Goal: Contribute content: Add original content to the website for others to see

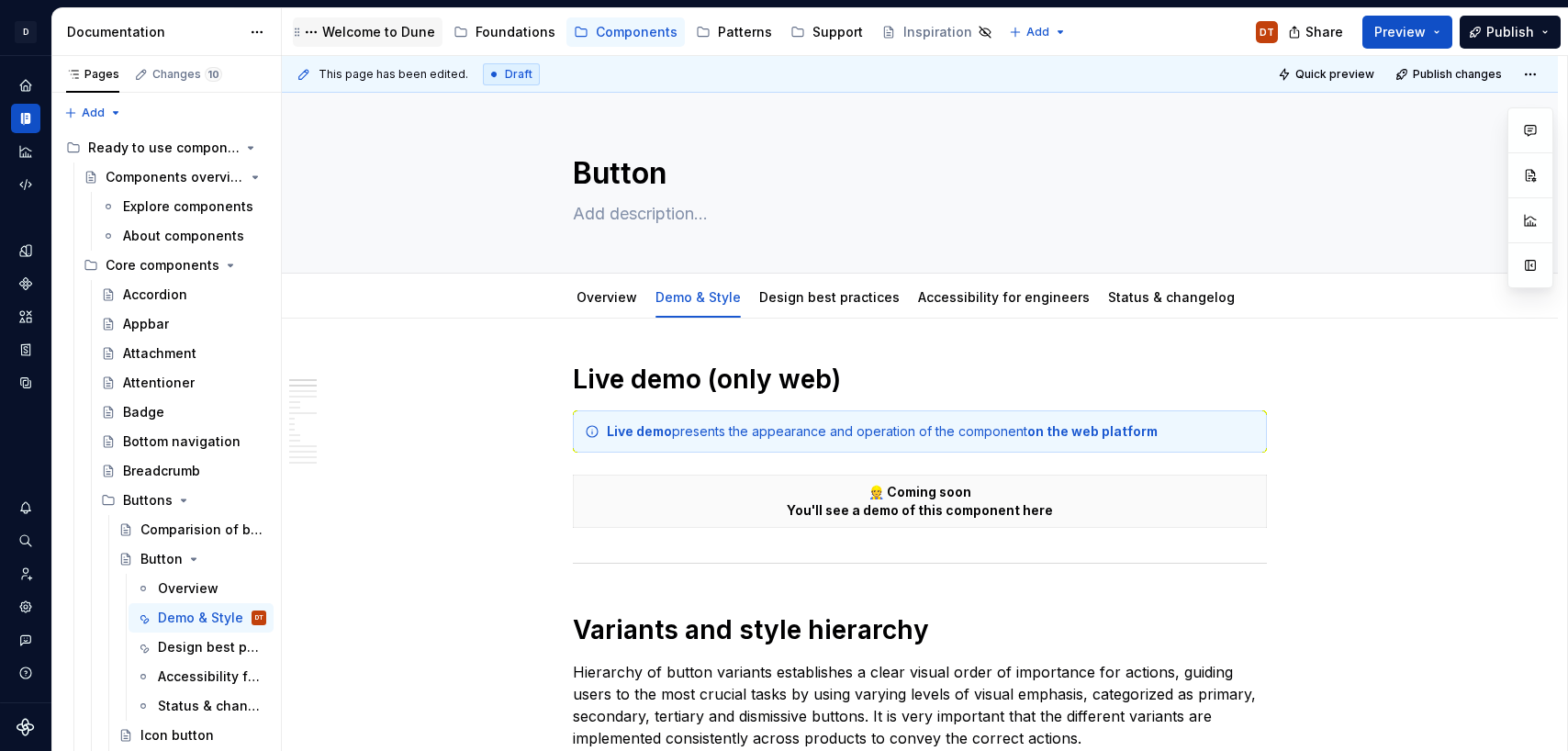
drag, startPoint x: 351, startPoint y: 31, endPoint x: 353, endPoint y: 40, distance: 9.2
click at [351, 31] on div "Welcome to Dune" at bounding box center [378, 32] width 113 height 18
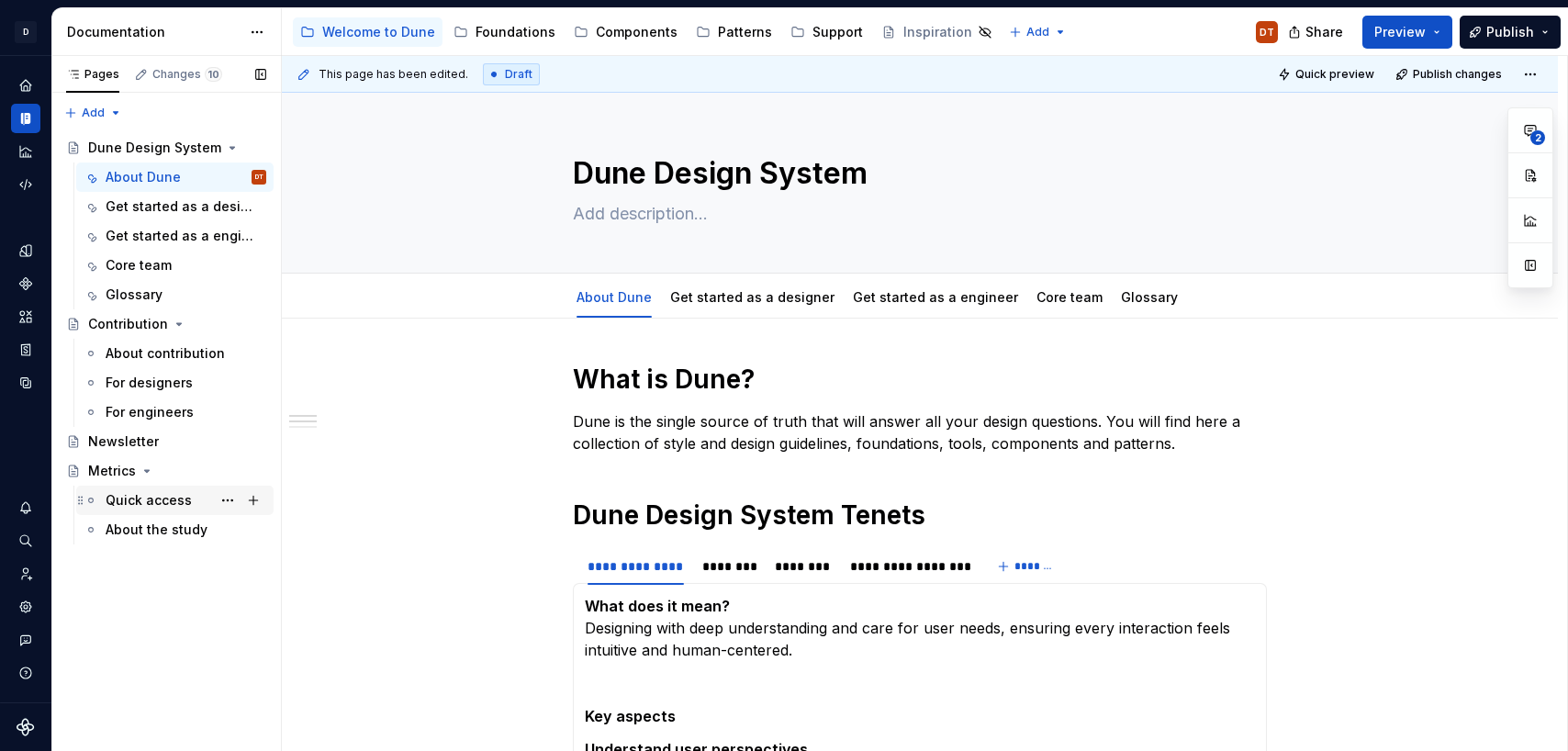
click at [140, 499] on div "Quick access" at bounding box center [148, 500] width 86 height 18
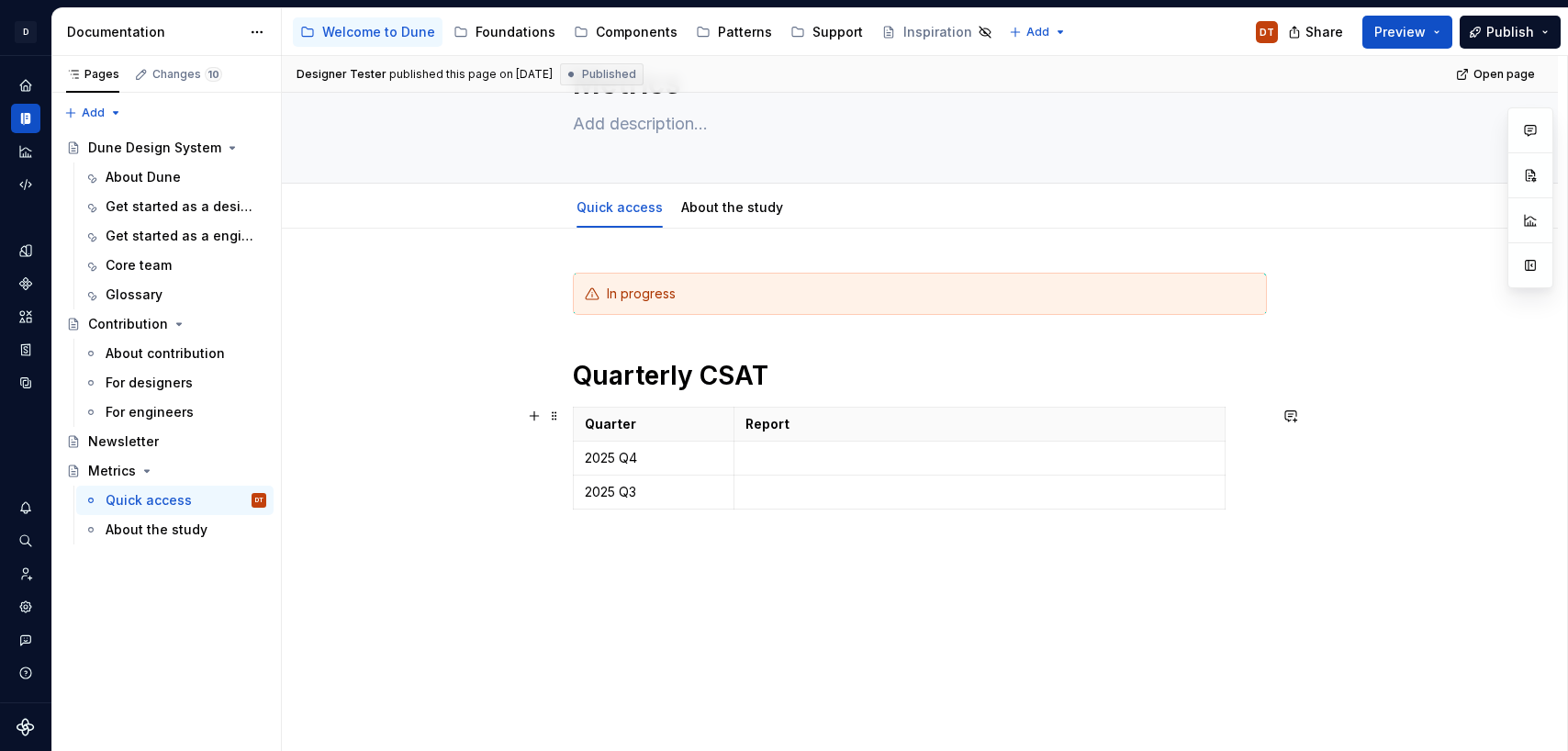
scroll to position [64, 0]
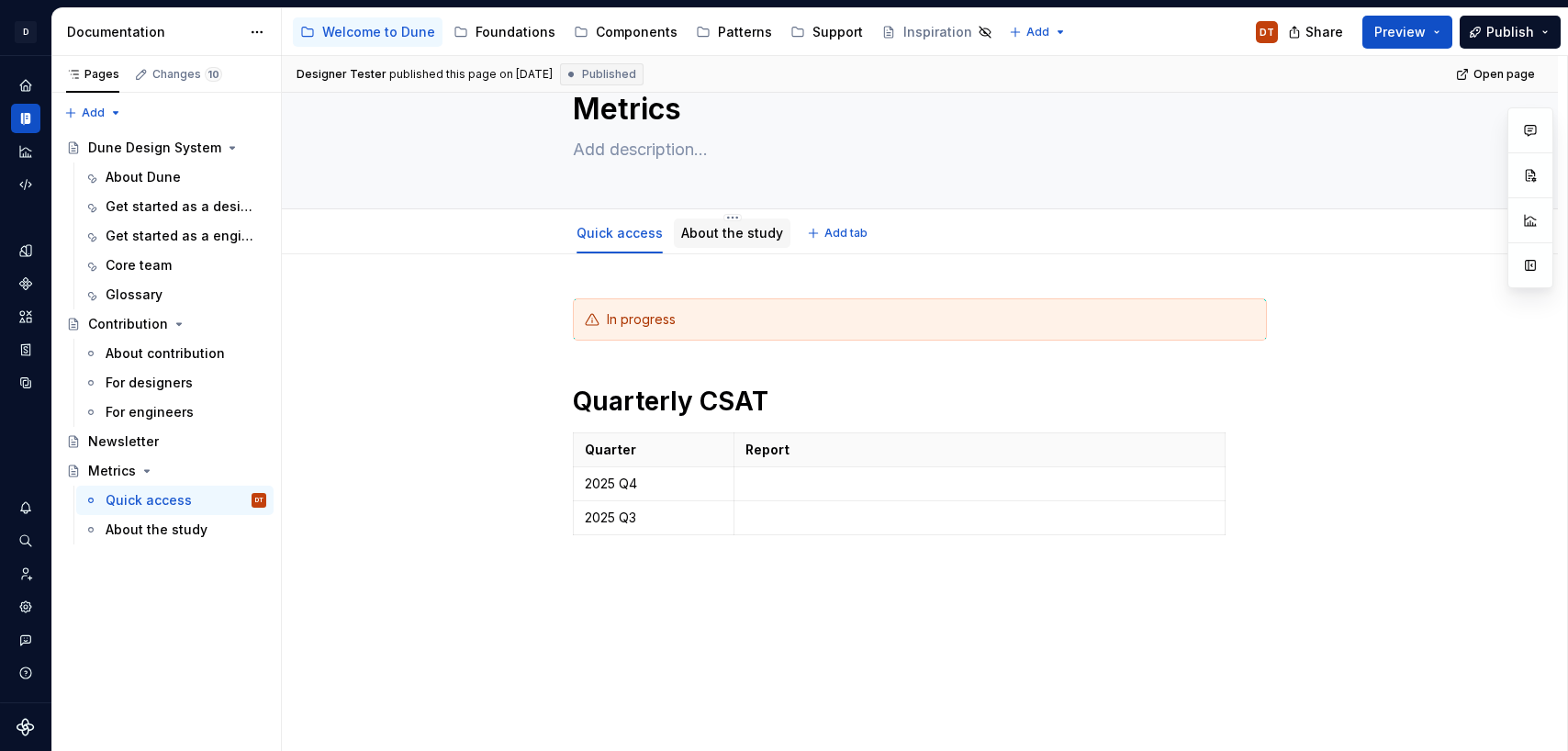
click at [752, 237] on link "About the study" at bounding box center [732, 232] width 102 height 16
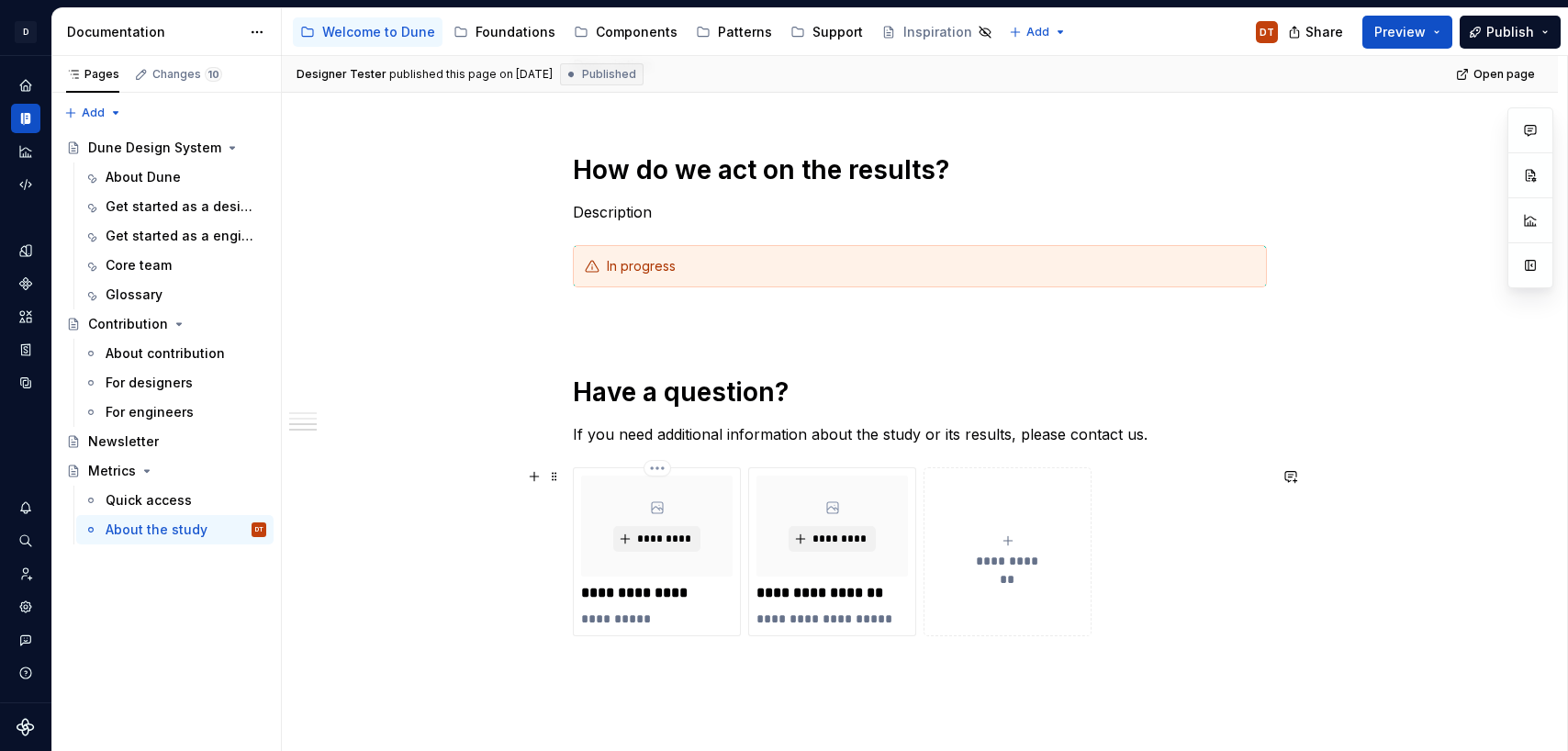
scroll to position [508, 0]
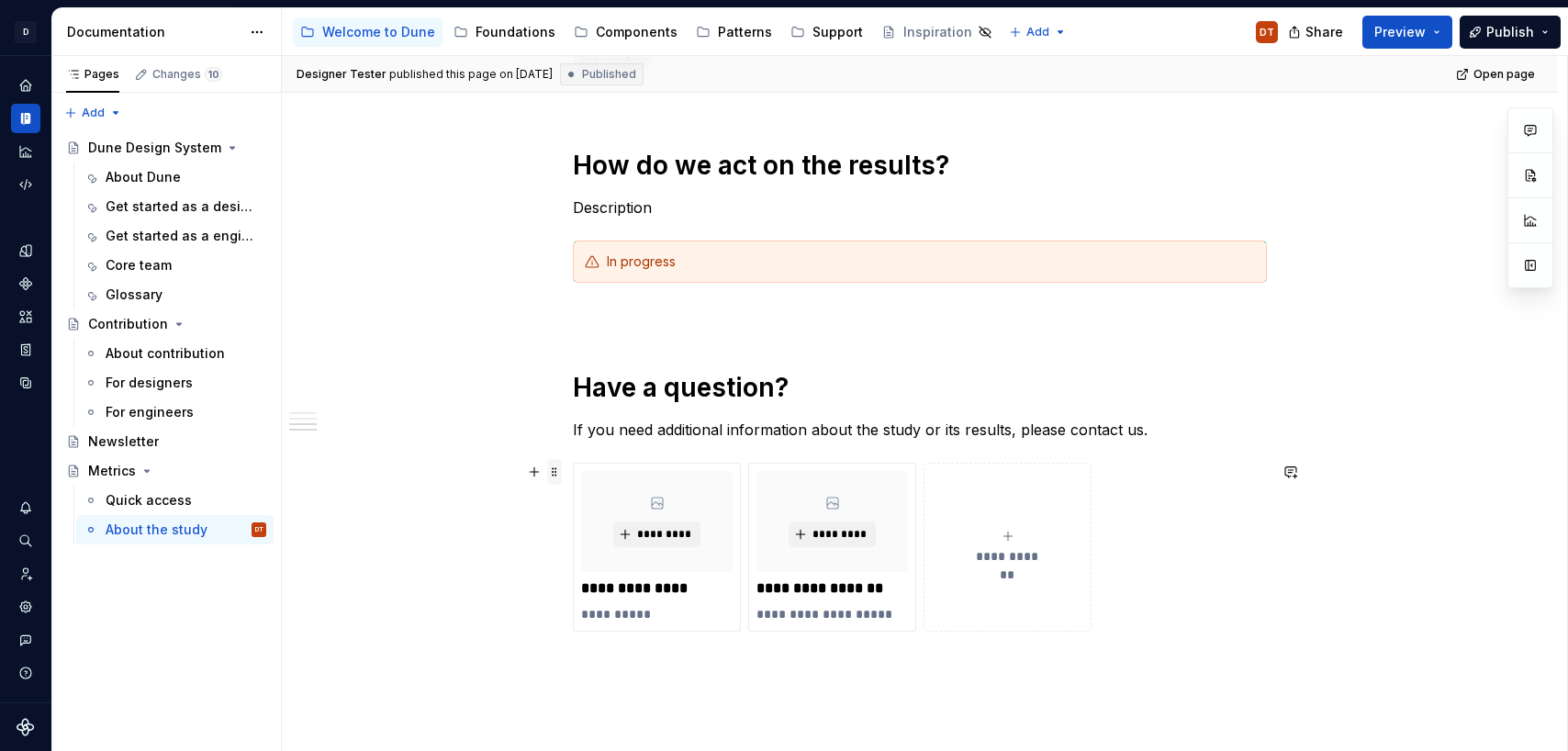
click at [554, 471] on span at bounding box center [555, 472] width 15 height 26
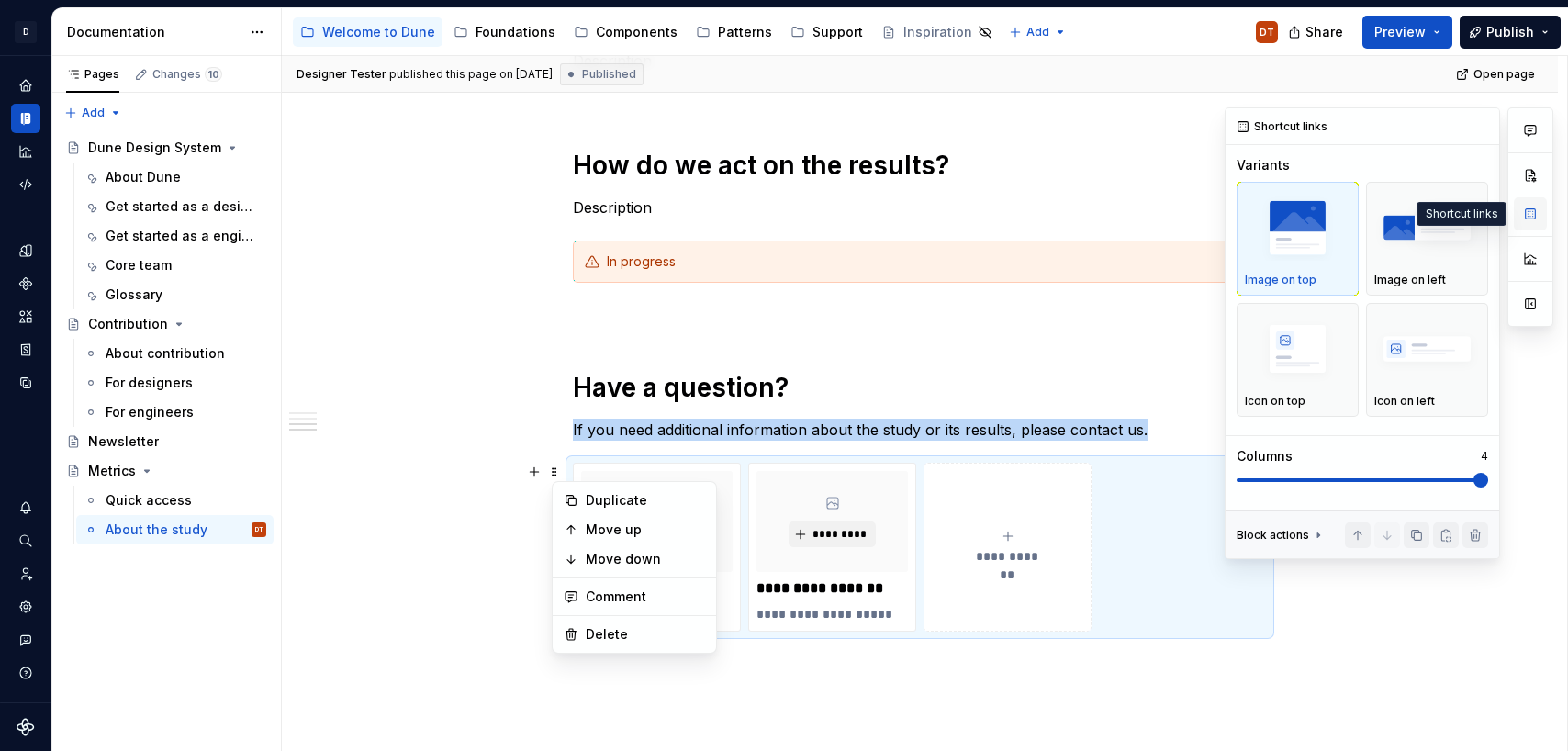
click at [1527, 215] on button "button" at bounding box center [1530, 214] width 33 height 33
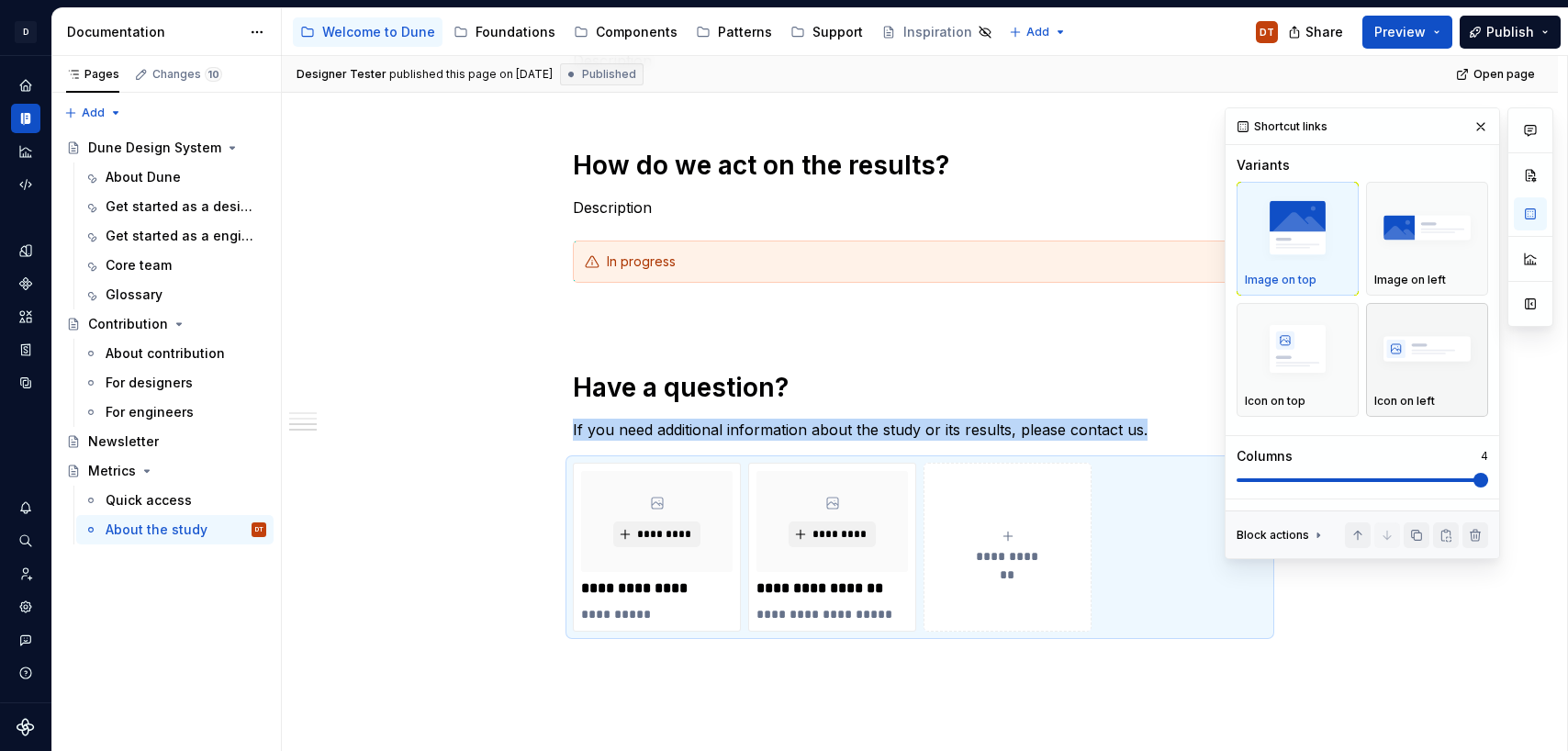
click at [1403, 350] on img "button" at bounding box center [1427, 350] width 105 height 67
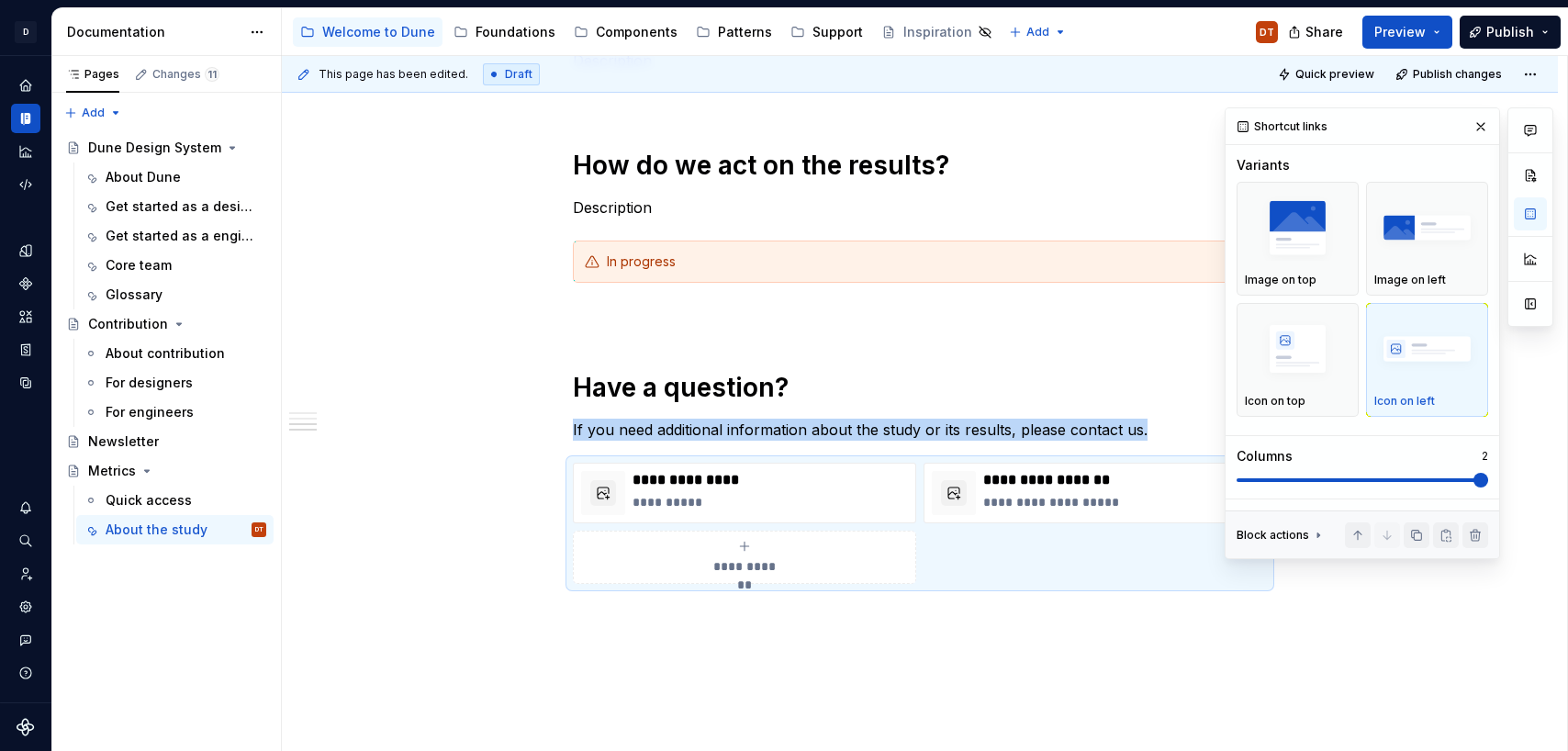
click at [771, 614] on div "**********" at bounding box center [920, 320] width 1276 height 1020
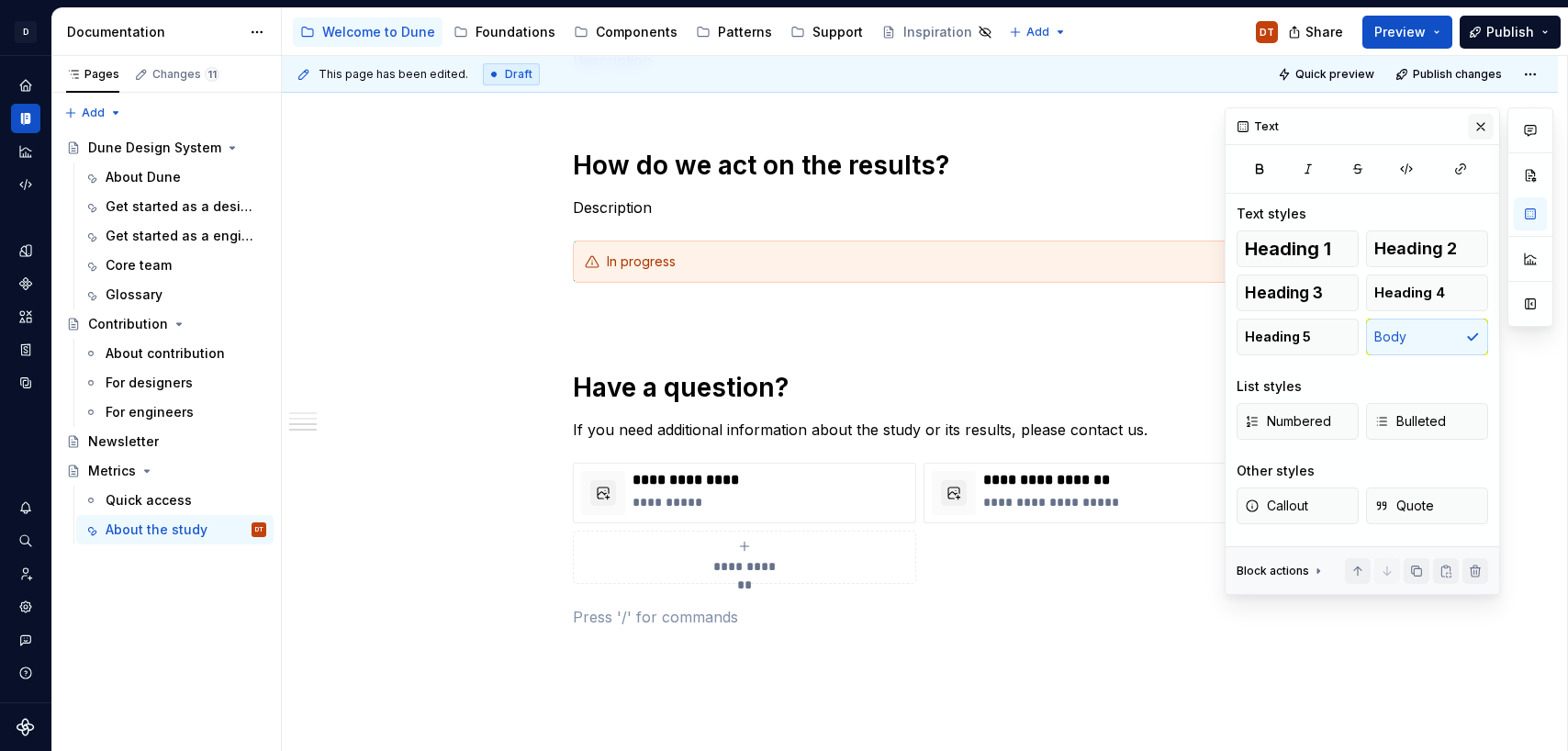
click at [1479, 128] on button "button" at bounding box center [1480, 127] width 26 height 26
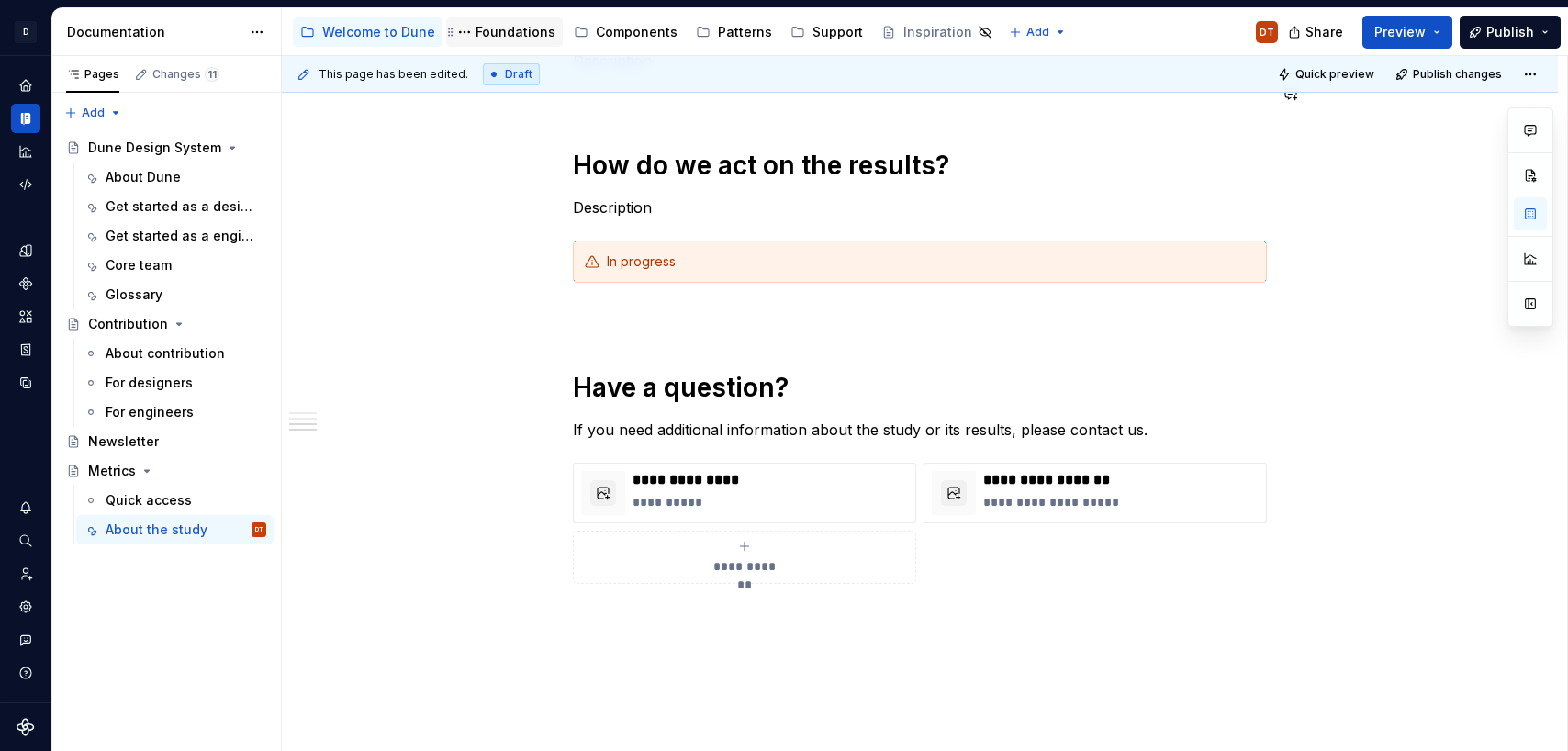
click at [507, 26] on div "Foundations" at bounding box center [515, 32] width 80 height 18
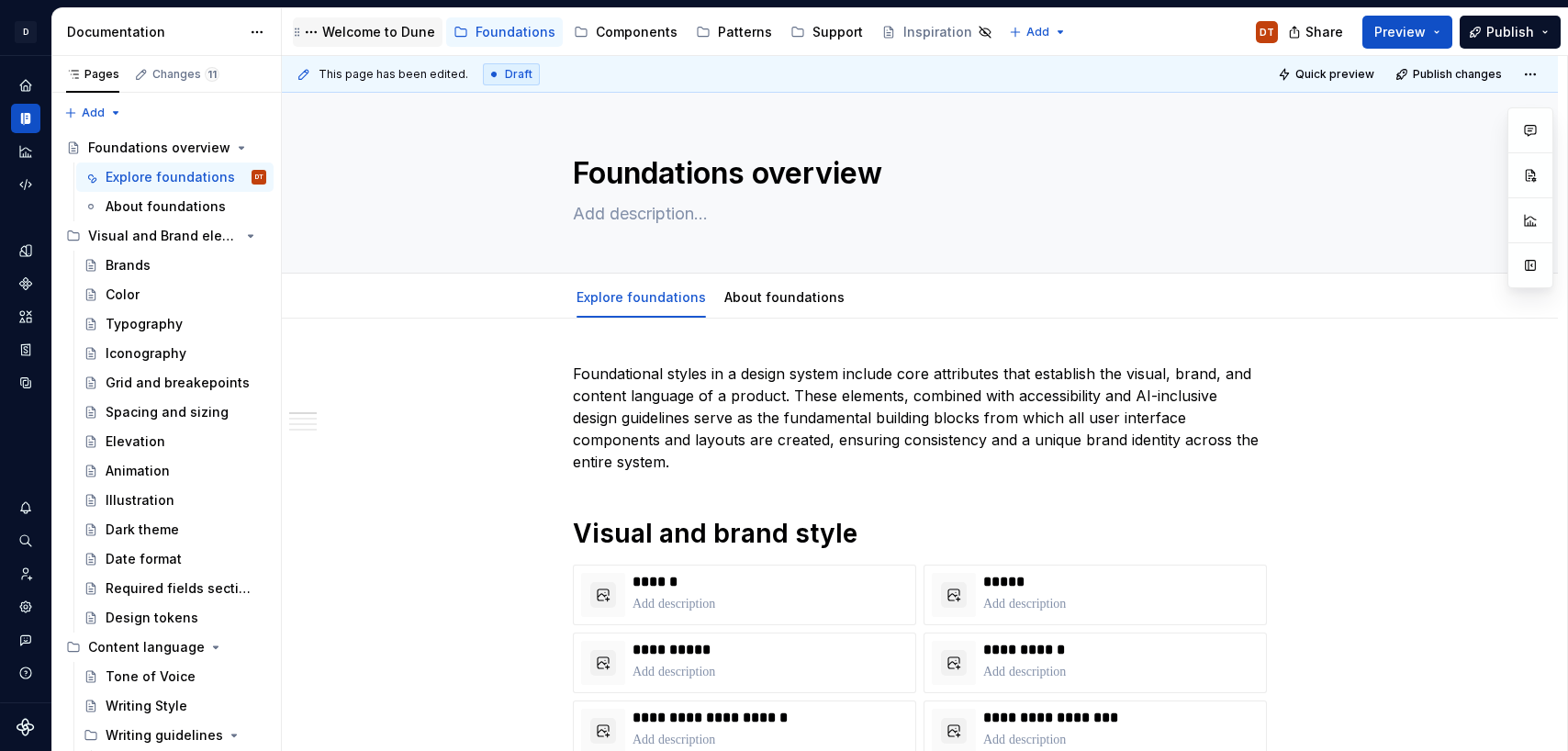
click at [358, 35] on div "Welcome to Dune" at bounding box center [378, 32] width 113 height 18
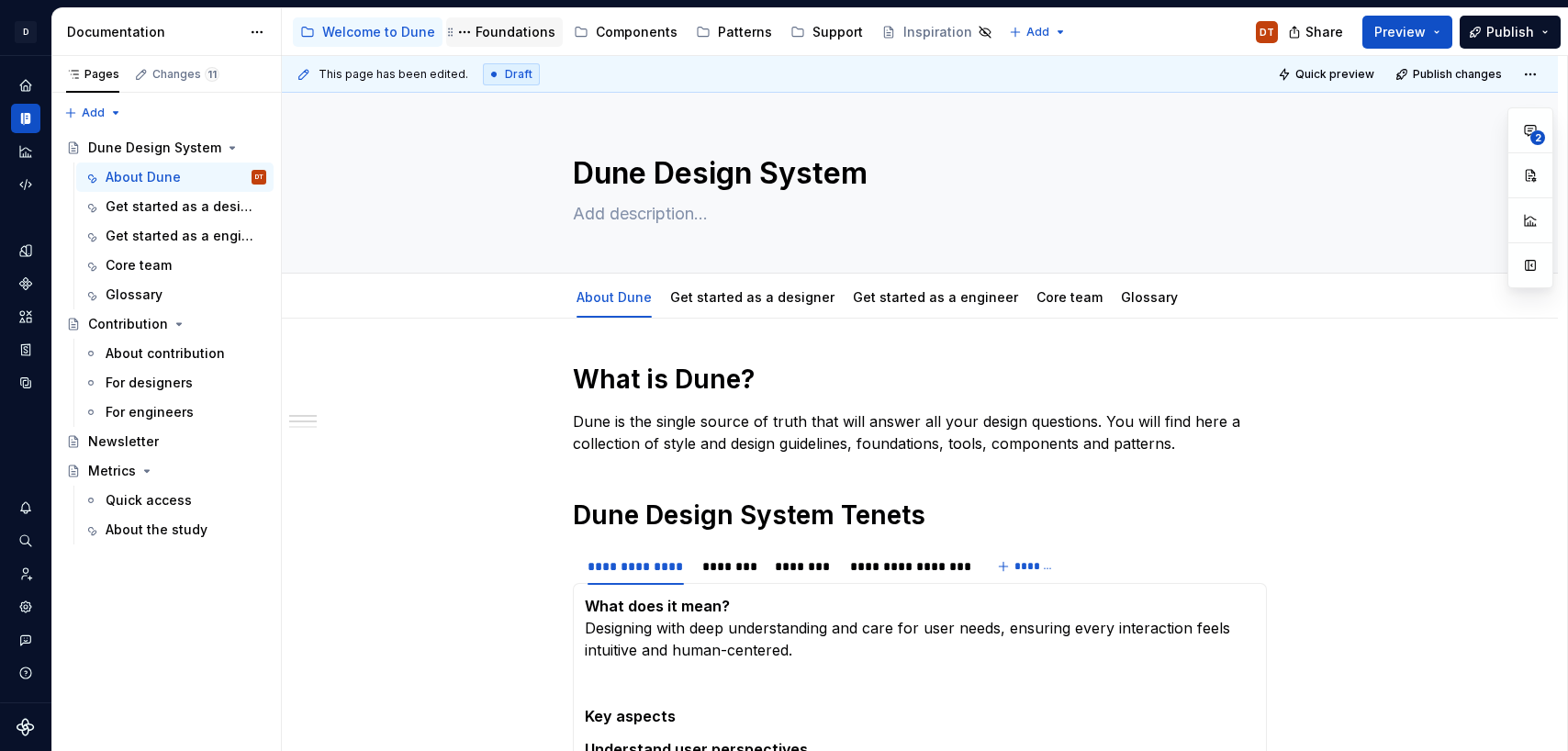
click at [501, 32] on div "Foundations" at bounding box center [515, 32] width 80 height 18
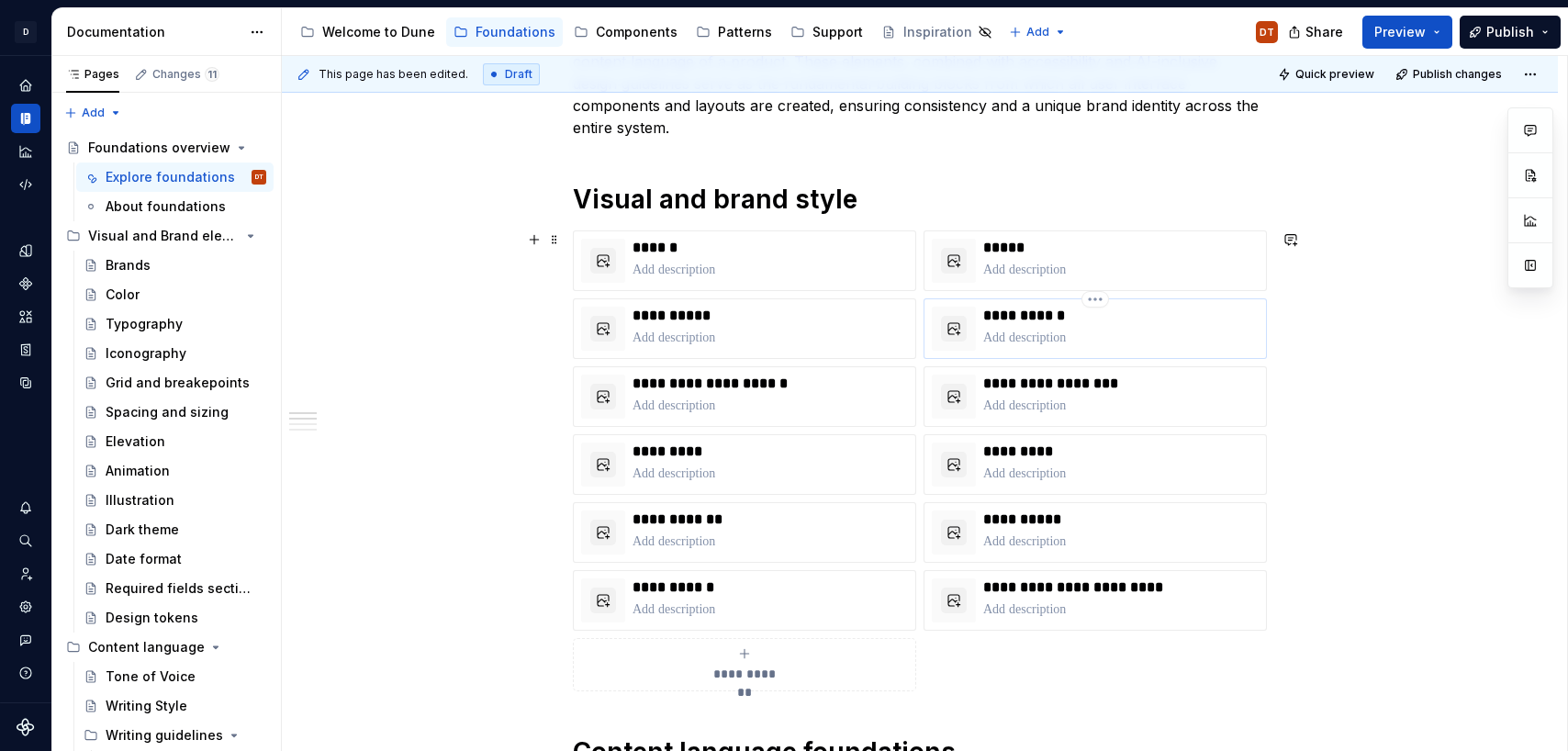
scroll to position [333, 0]
click at [746, 659] on icon "submit" at bounding box center [744, 655] width 15 height 15
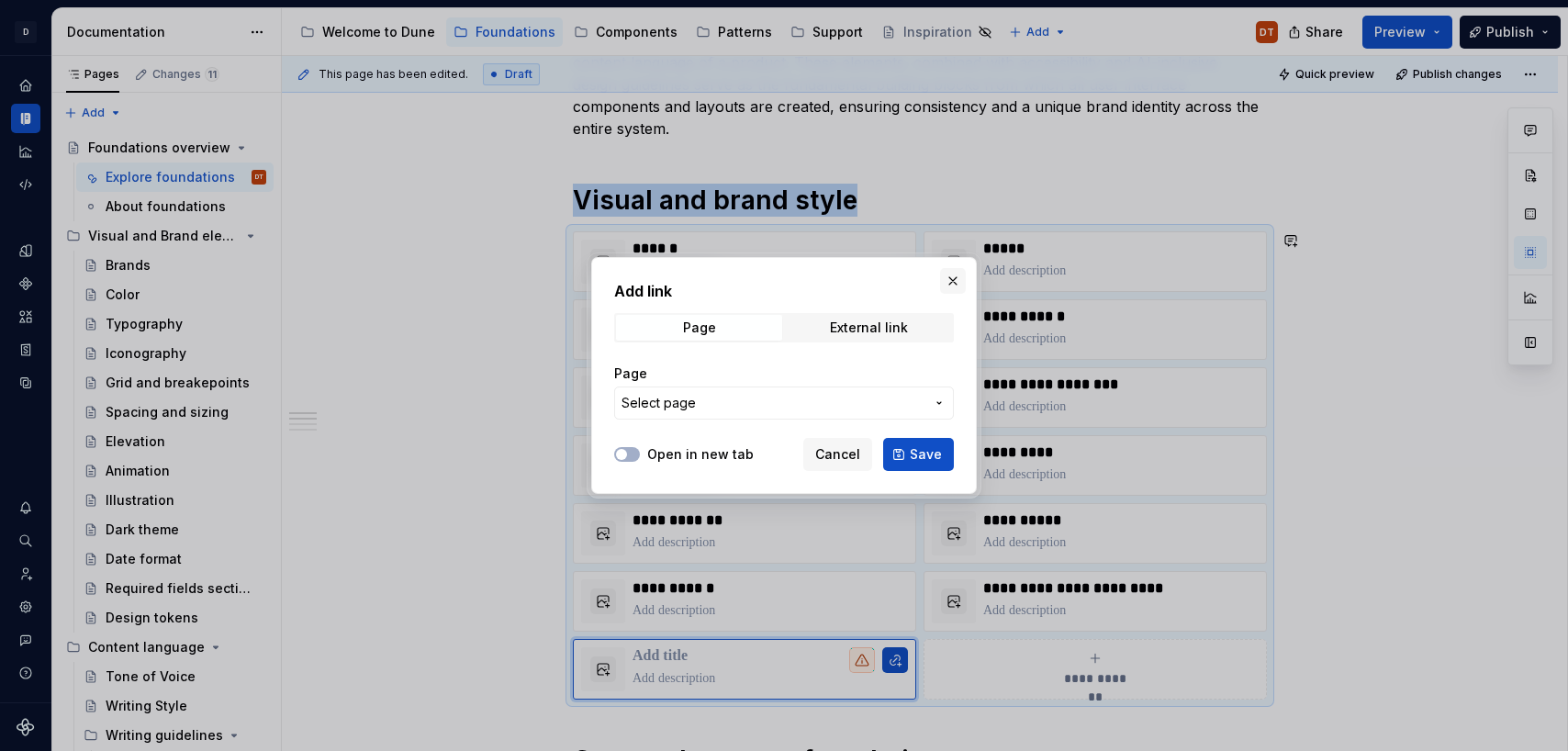
click at [949, 281] on button "button" at bounding box center [953, 281] width 26 height 26
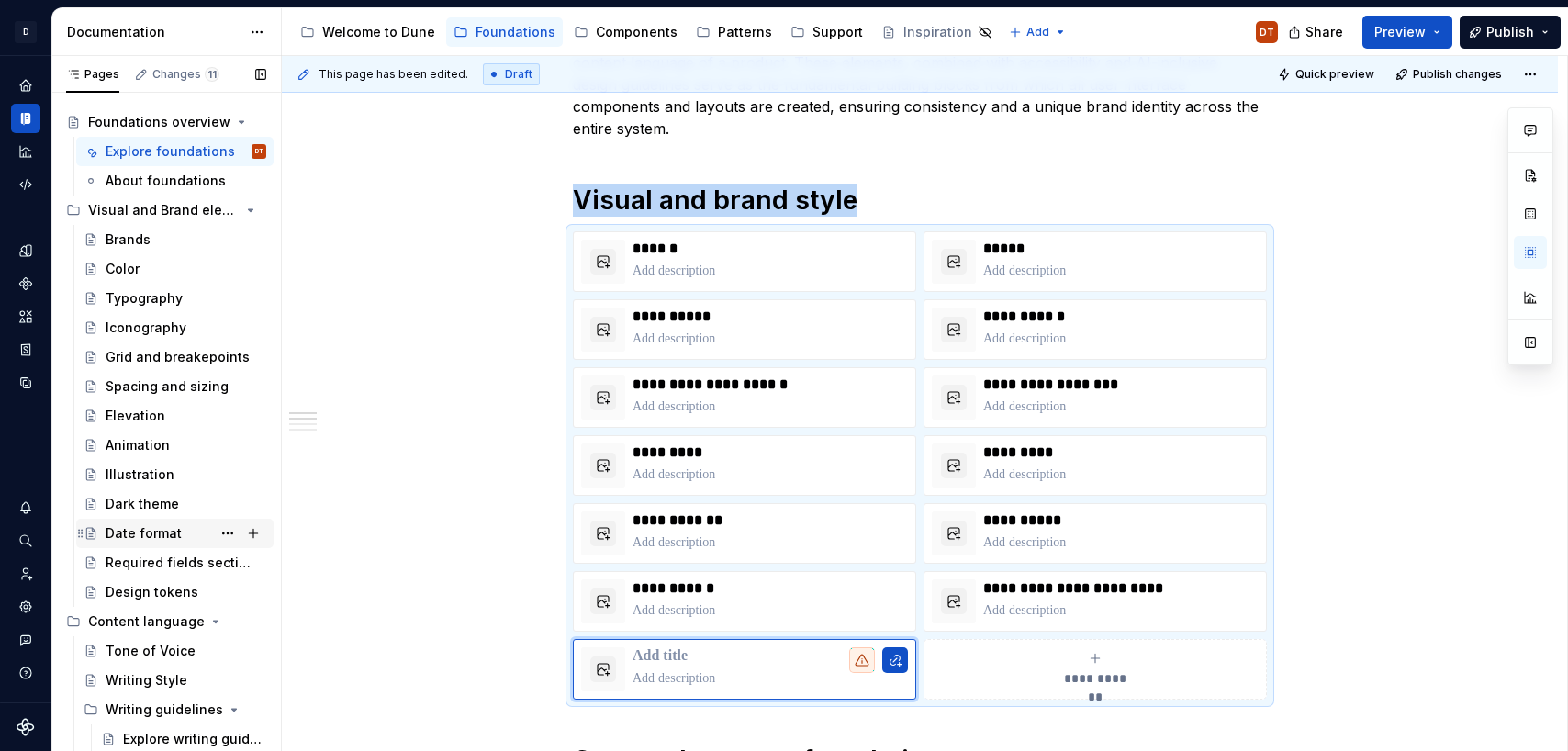
scroll to position [34, 0]
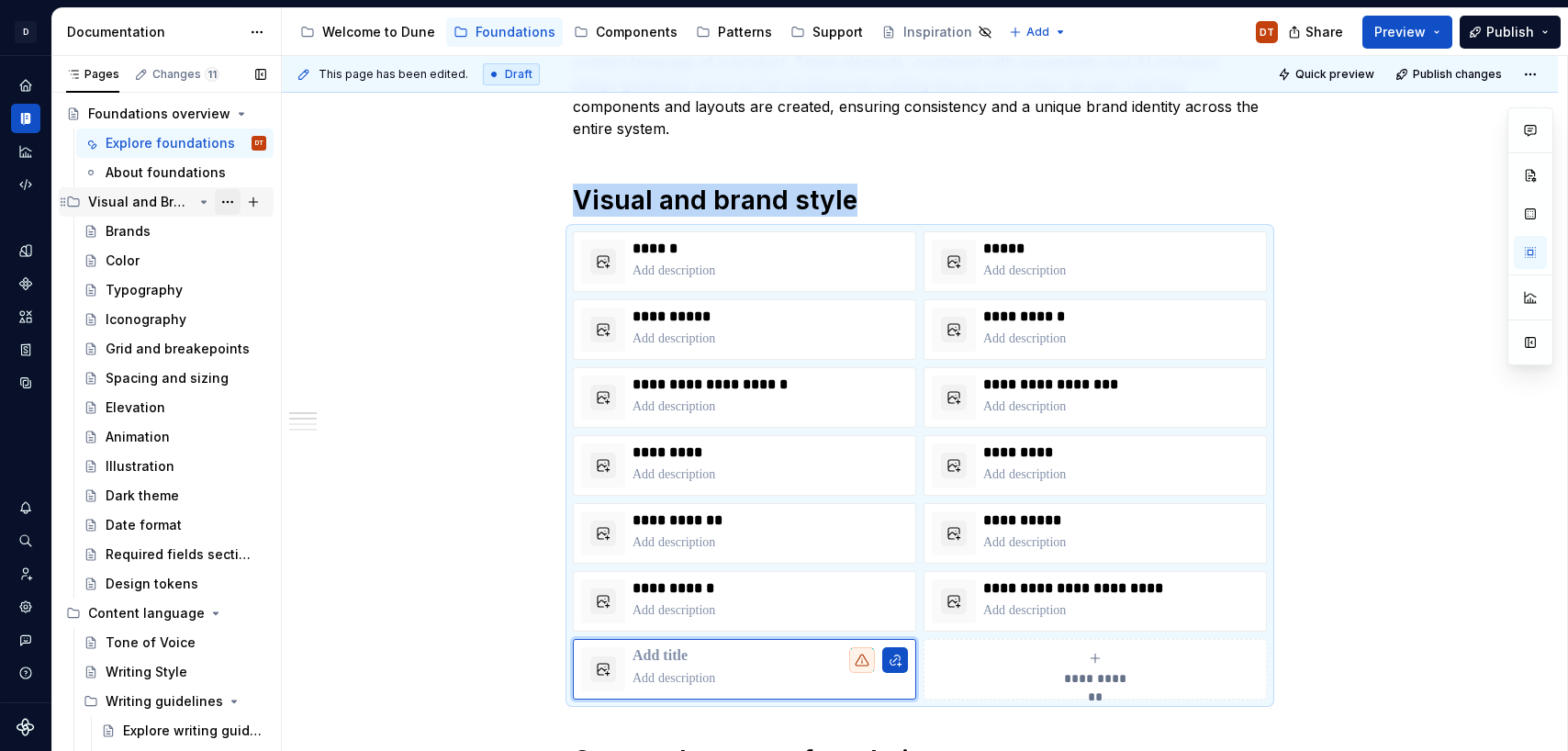
click at [231, 202] on button "Page tree" at bounding box center [227, 203] width 26 height 26
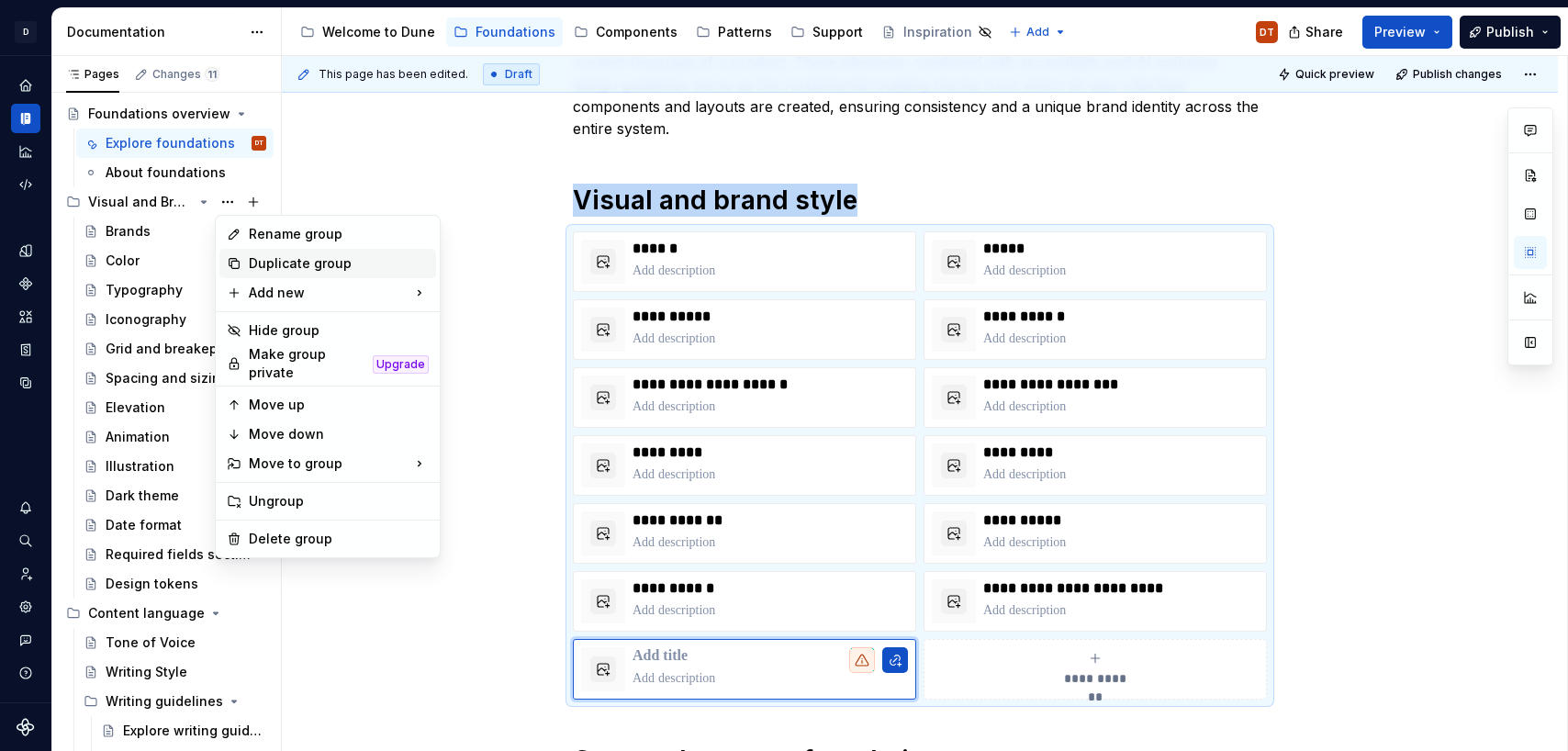
type textarea "*"
click at [498, 298] on div "New page" at bounding box center [529, 298] width 119 height 18
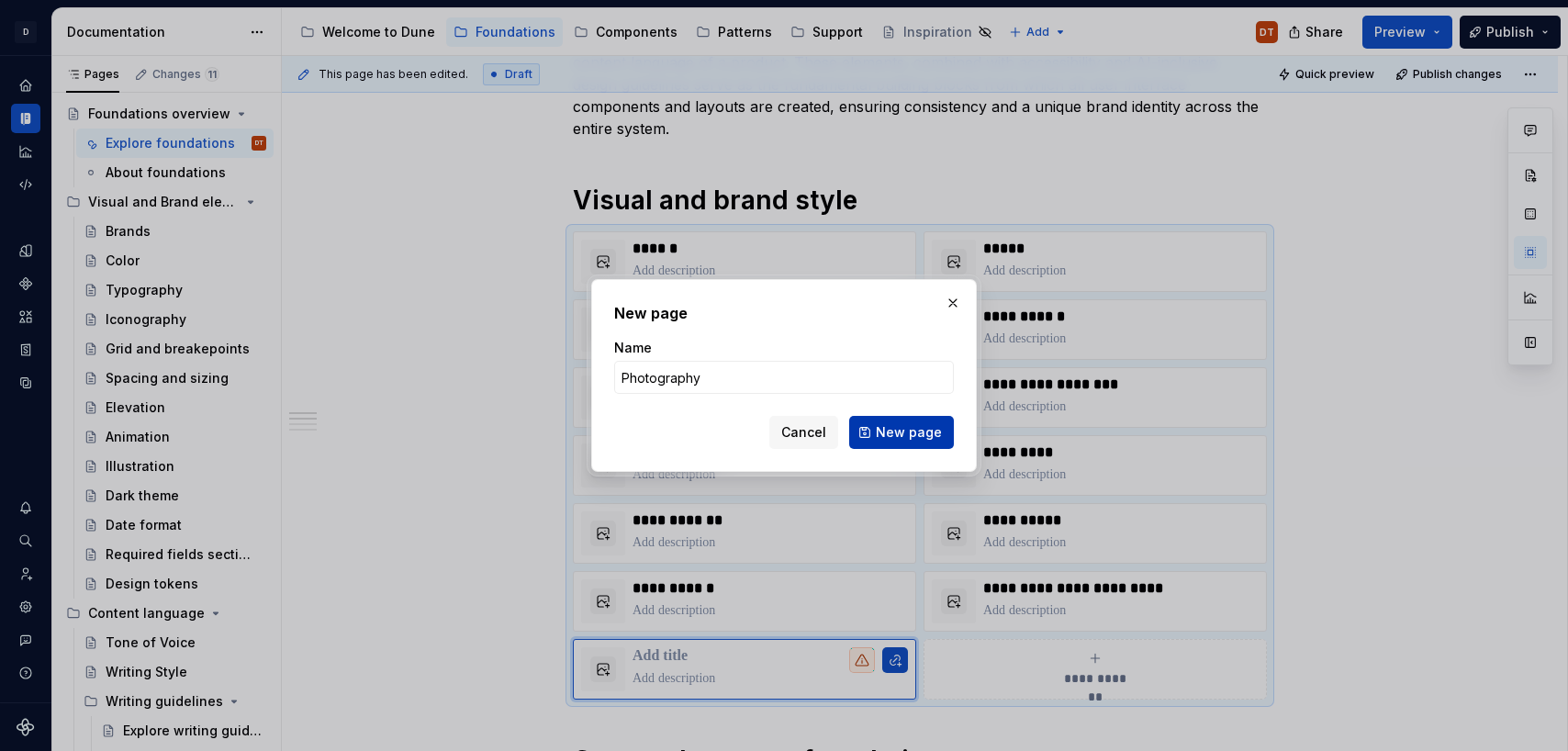
type input "Photography"
click at [917, 430] on span "New page" at bounding box center [908, 433] width 66 height 18
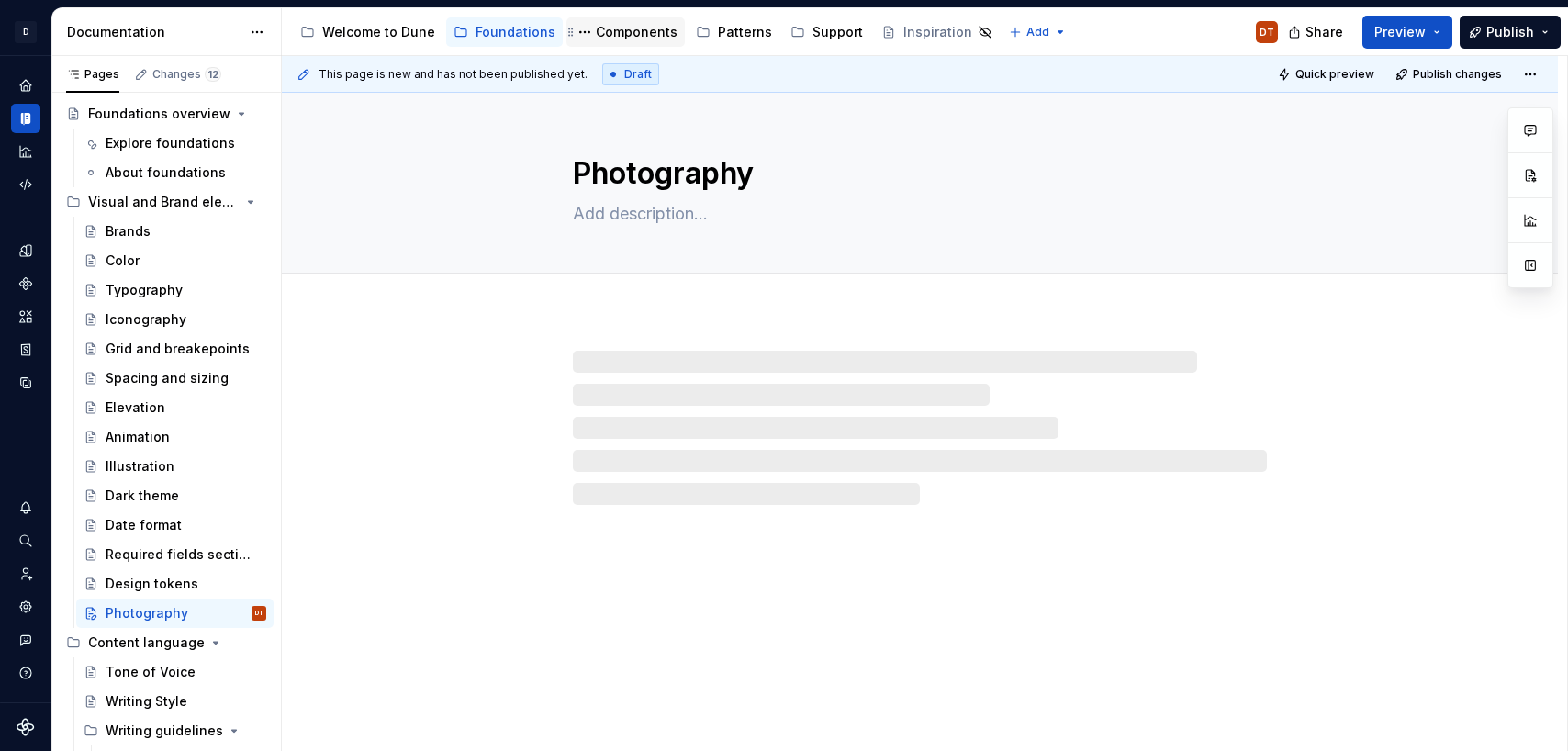
click at [621, 32] on div "Components" at bounding box center [636, 32] width 81 height 18
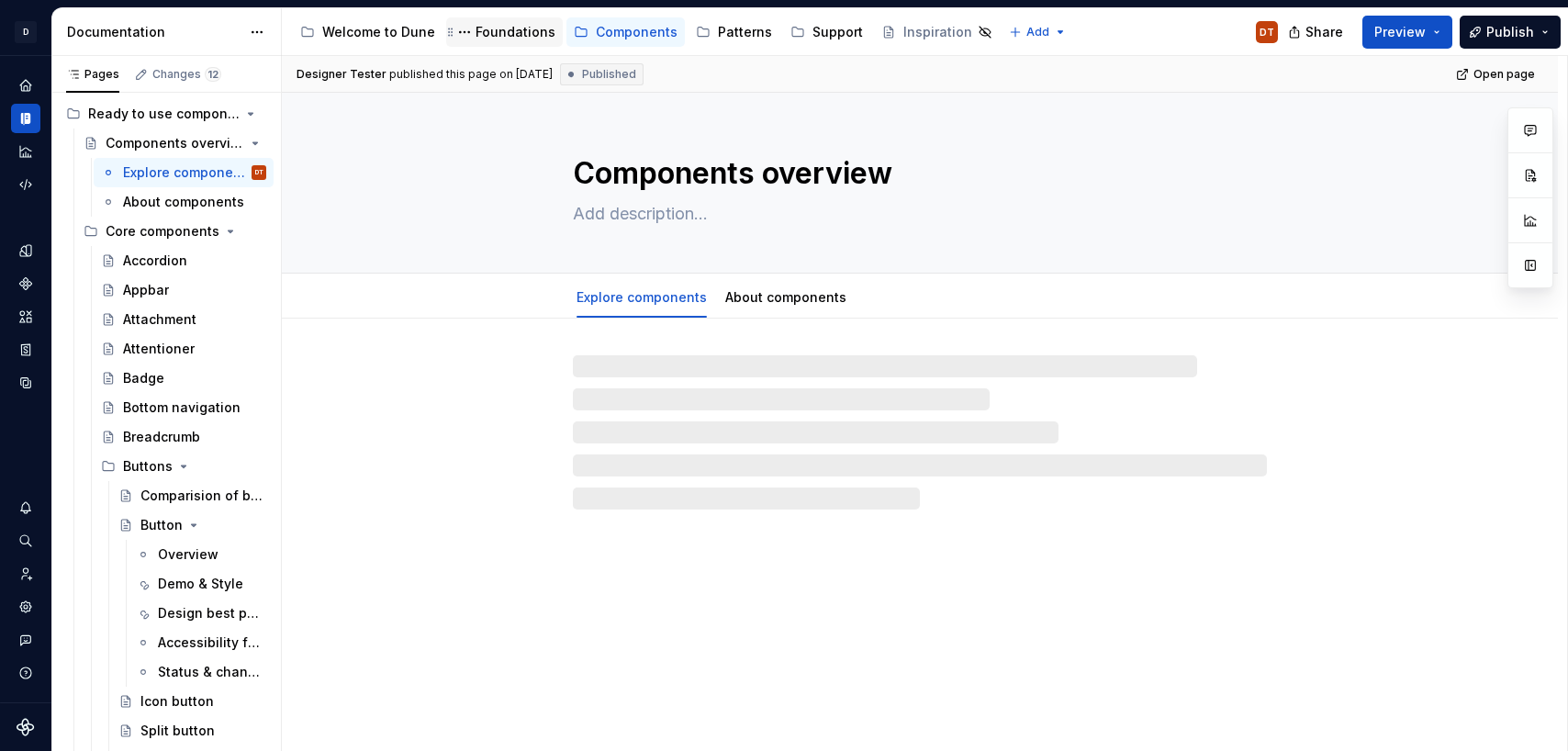
click at [511, 35] on div "Foundations" at bounding box center [515, 32] width 80 height 18
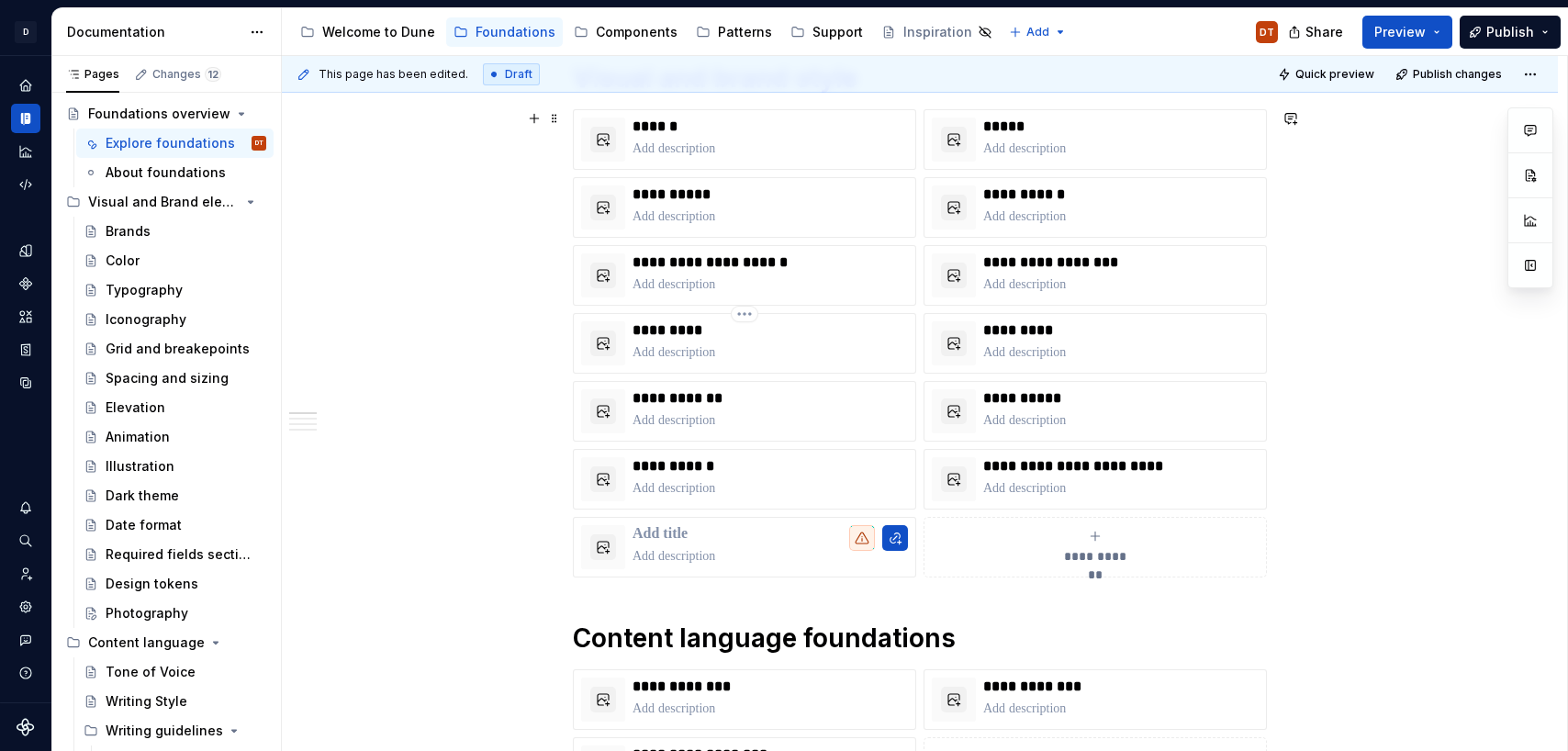
scroll to position [548, 0]
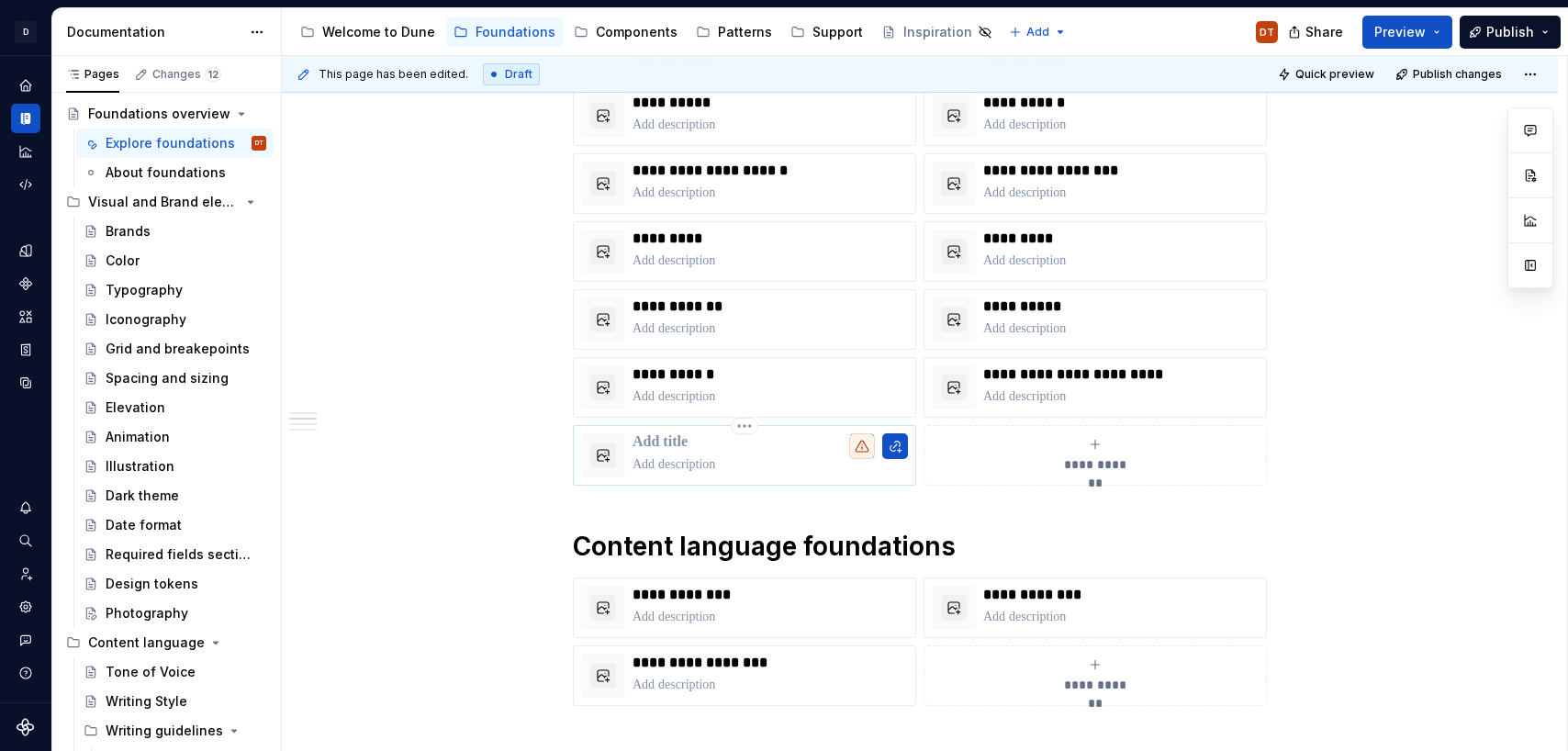
click at [770, 463] on p at bounding box center [770, 464] width 276 height 18
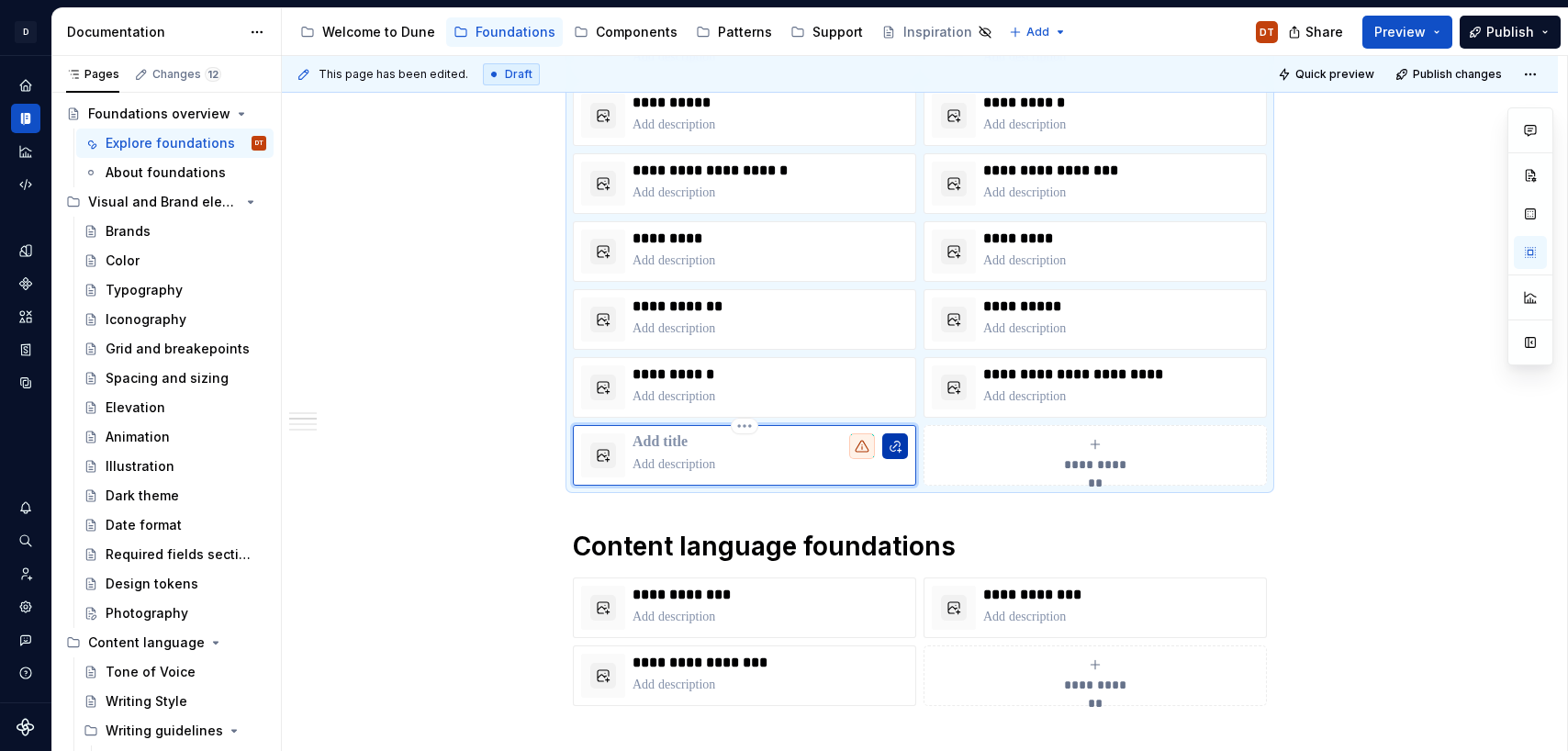
click at [895, 450] on button "button" at bounding box center [895, 447] width 26 height 26
type textarea "*"
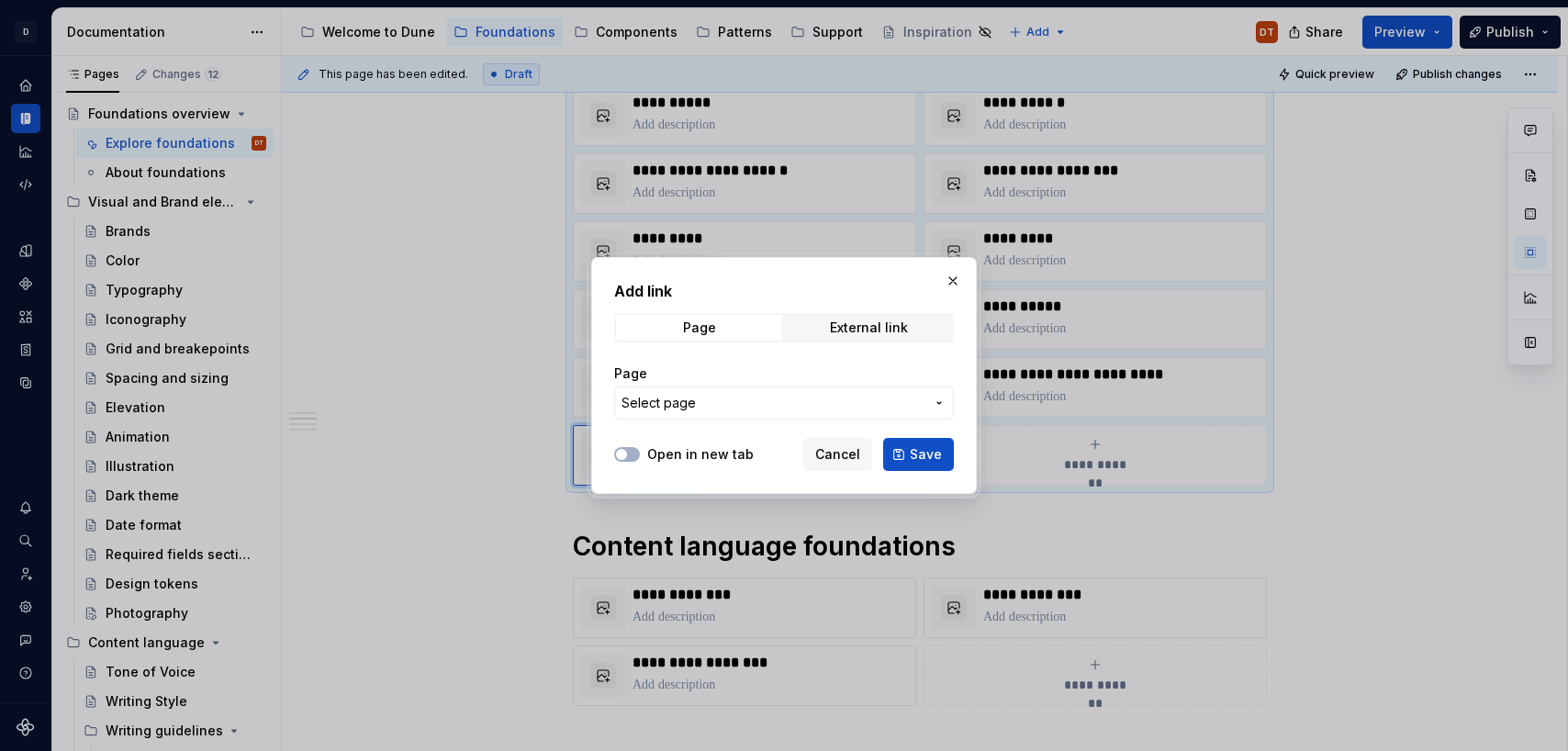
click at [935, 400] on icon "button" at bounding box center [939, 403] width 15 height 15
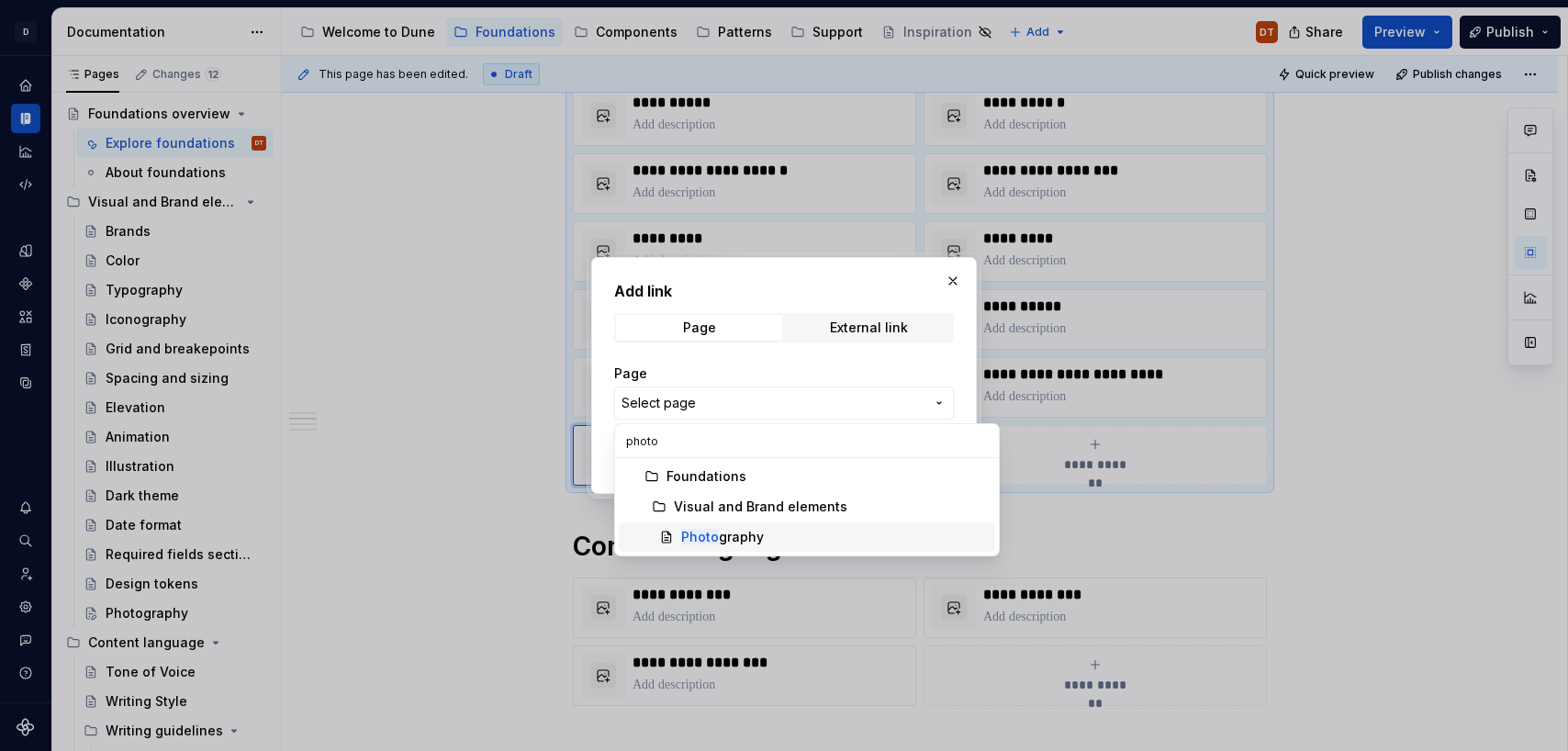
type input "photo"
click at [755, 534] on div "Photo graphy" at bounding box center [722, 537] width 82 height 18
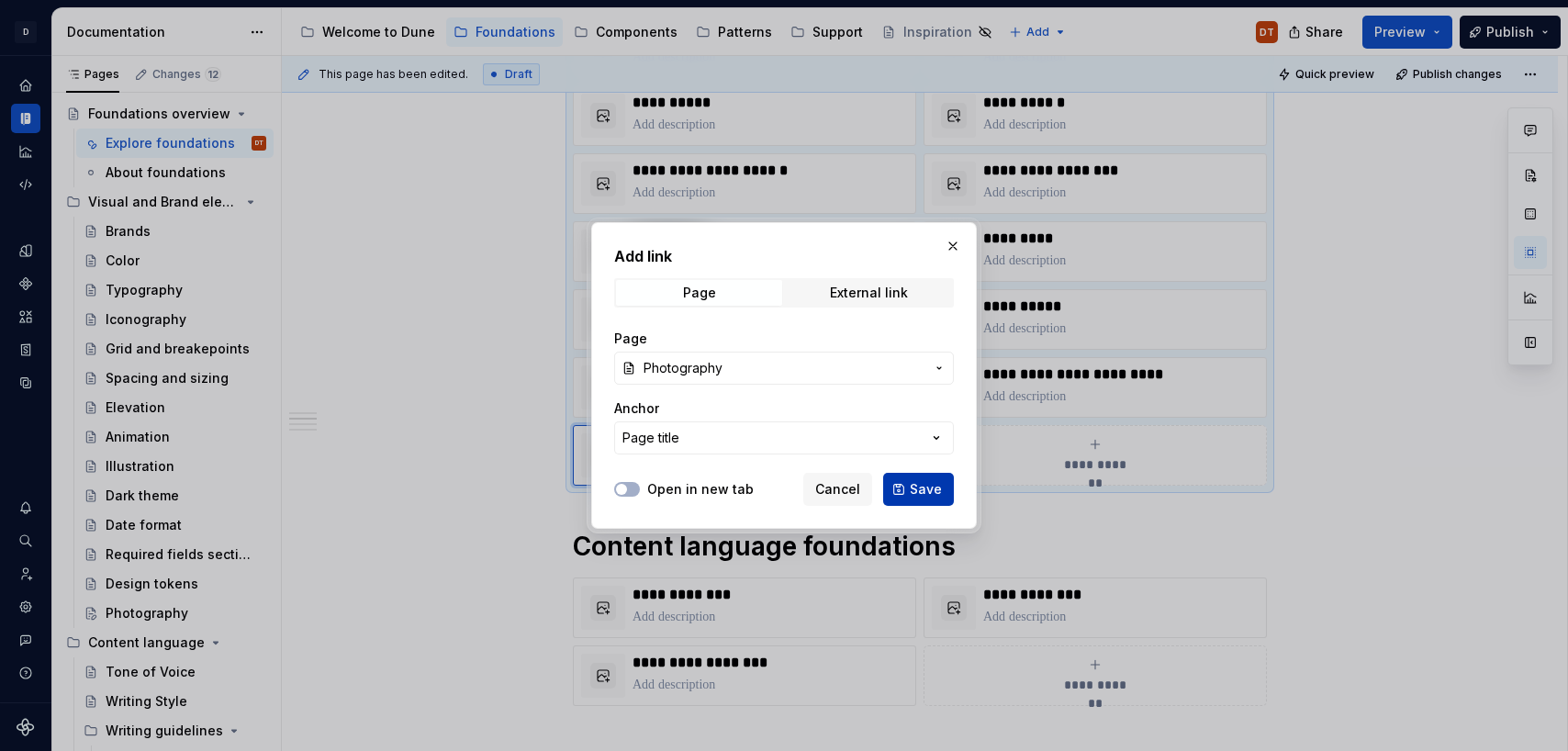
click at [913, 493] on span "Save" at bounding box center [925, 489] width 32 height 18
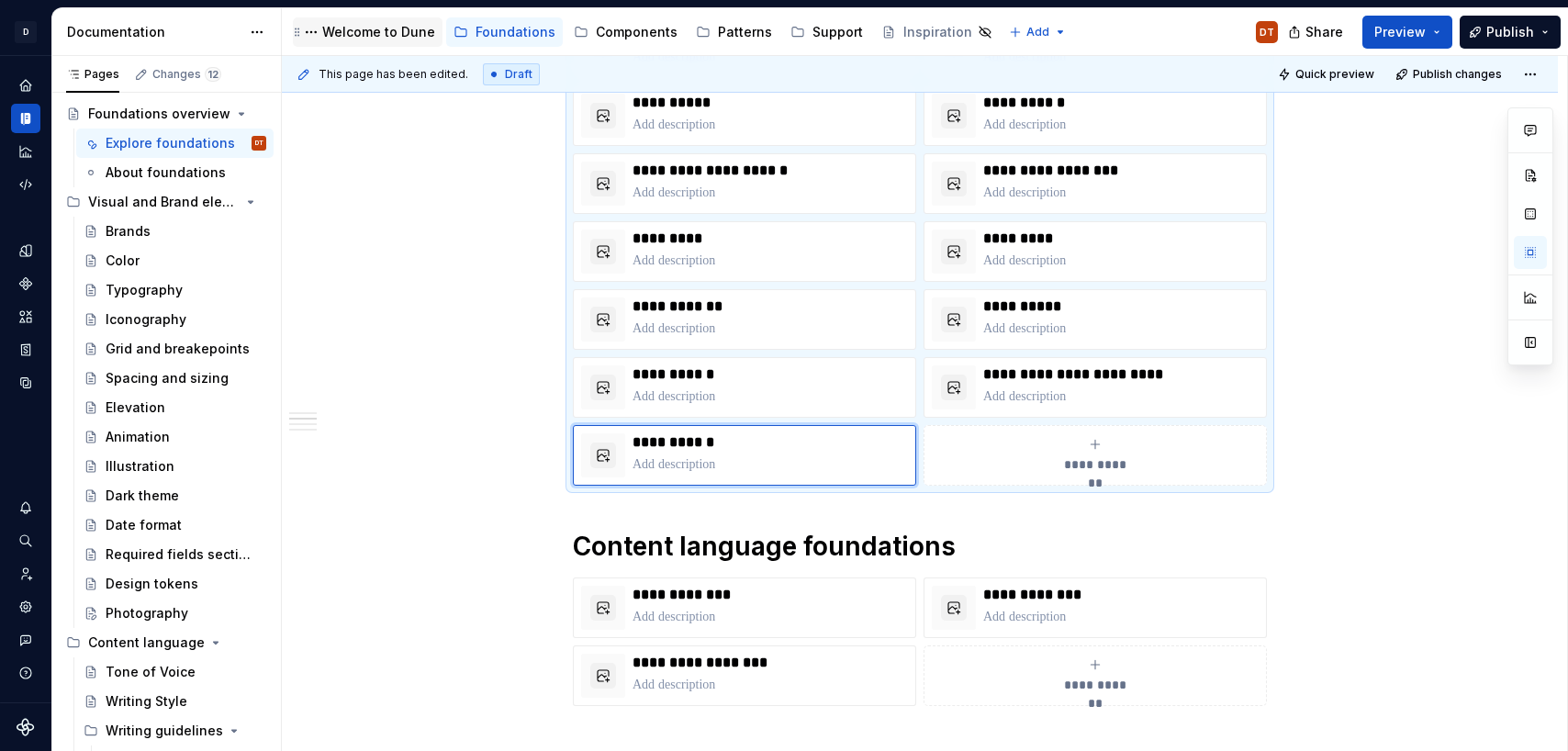
click at [374, 30] on div "Welcome to Dune" at bounding box center [378, 32] width 113 height 18
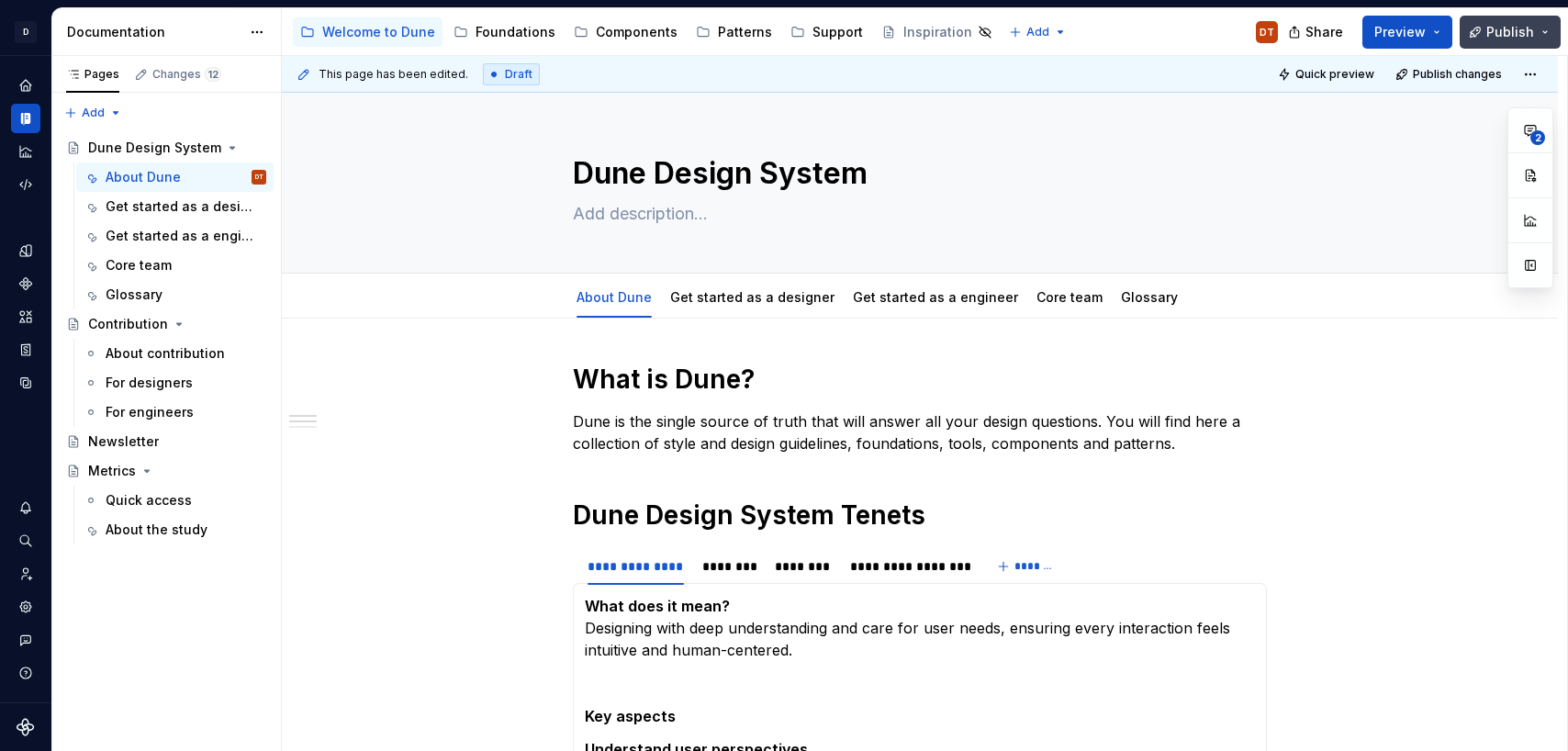
click at [1506, 31] on span "Publish" at bounding box center [1510, 32] width 48 height 18
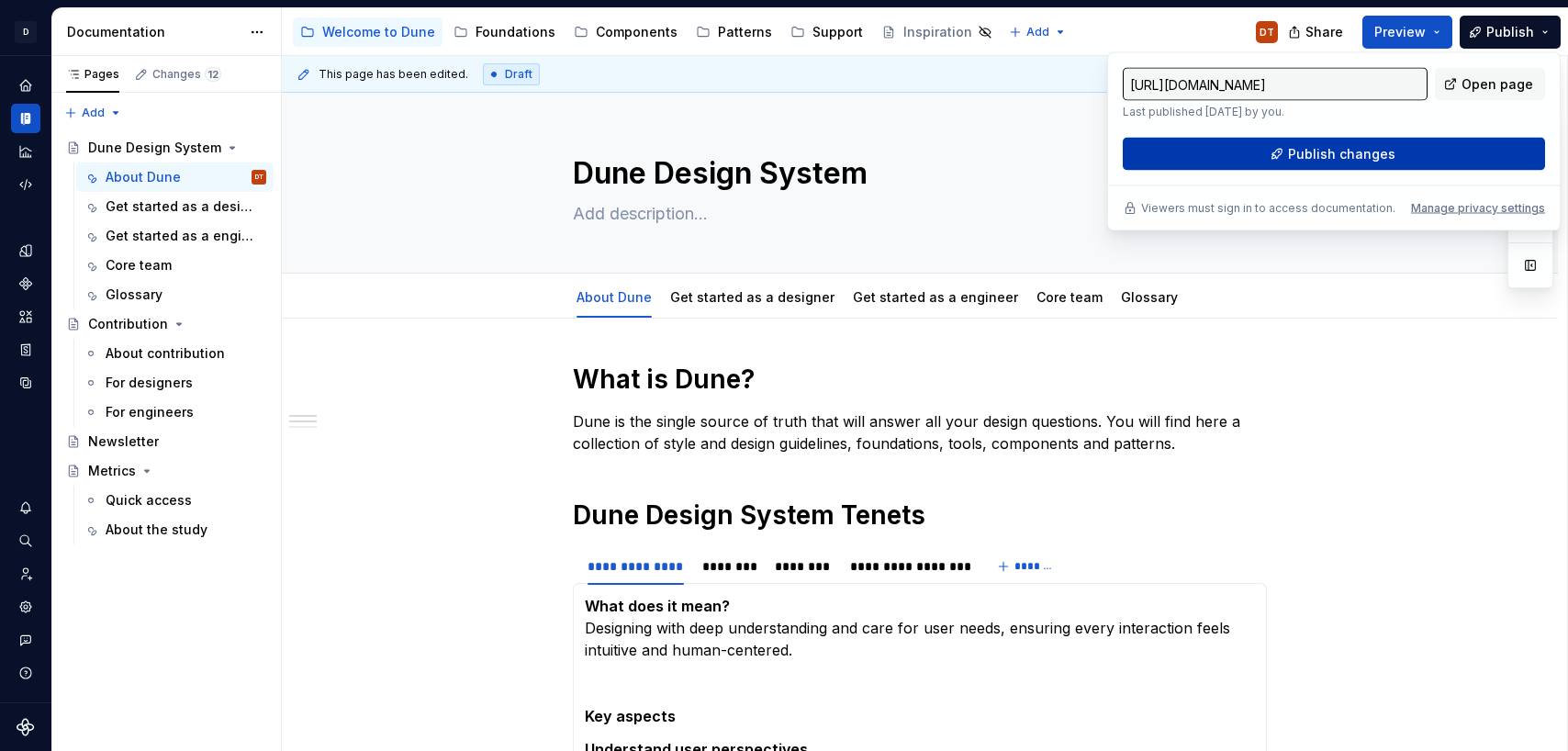
click at [1344, 154] on span "Publish changes" at bounding box center [1341, 154] width 107 height 18
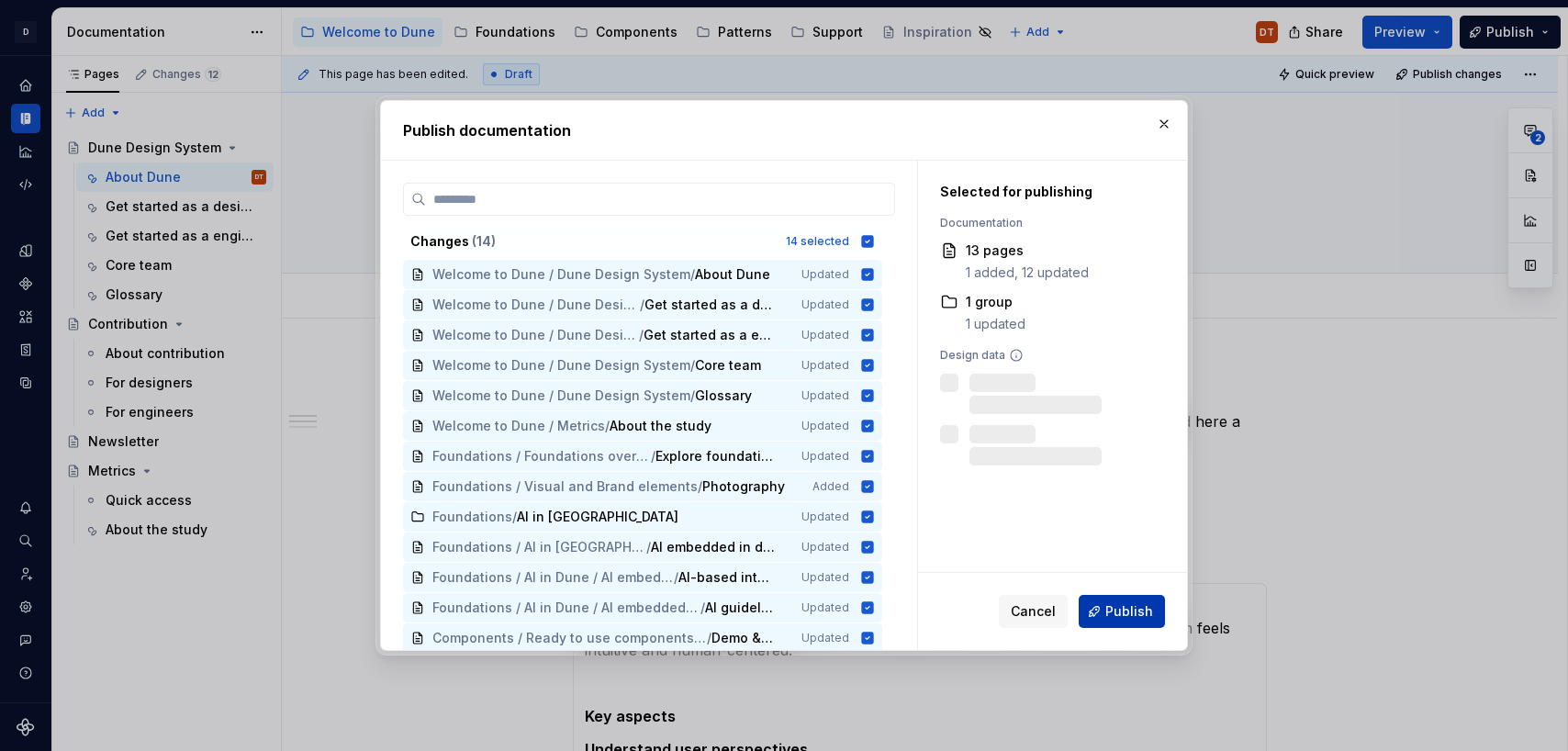
click at [1114, 609] on span "Publish" at bounding box center [1129, 611] width 48 height 18
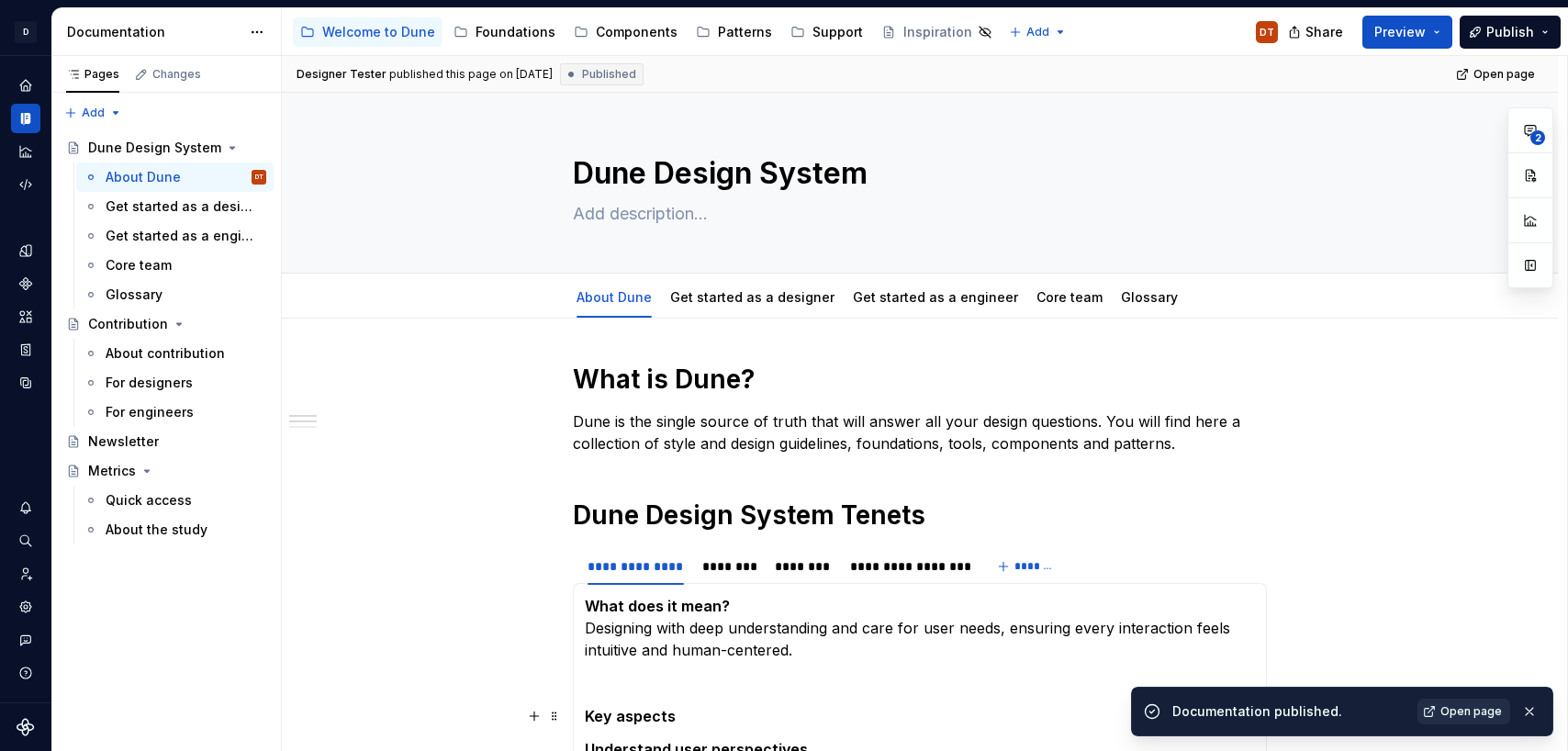
click at [1475, 709] on span "Open page" at bounding box center [1471, 711] width 62 height 15
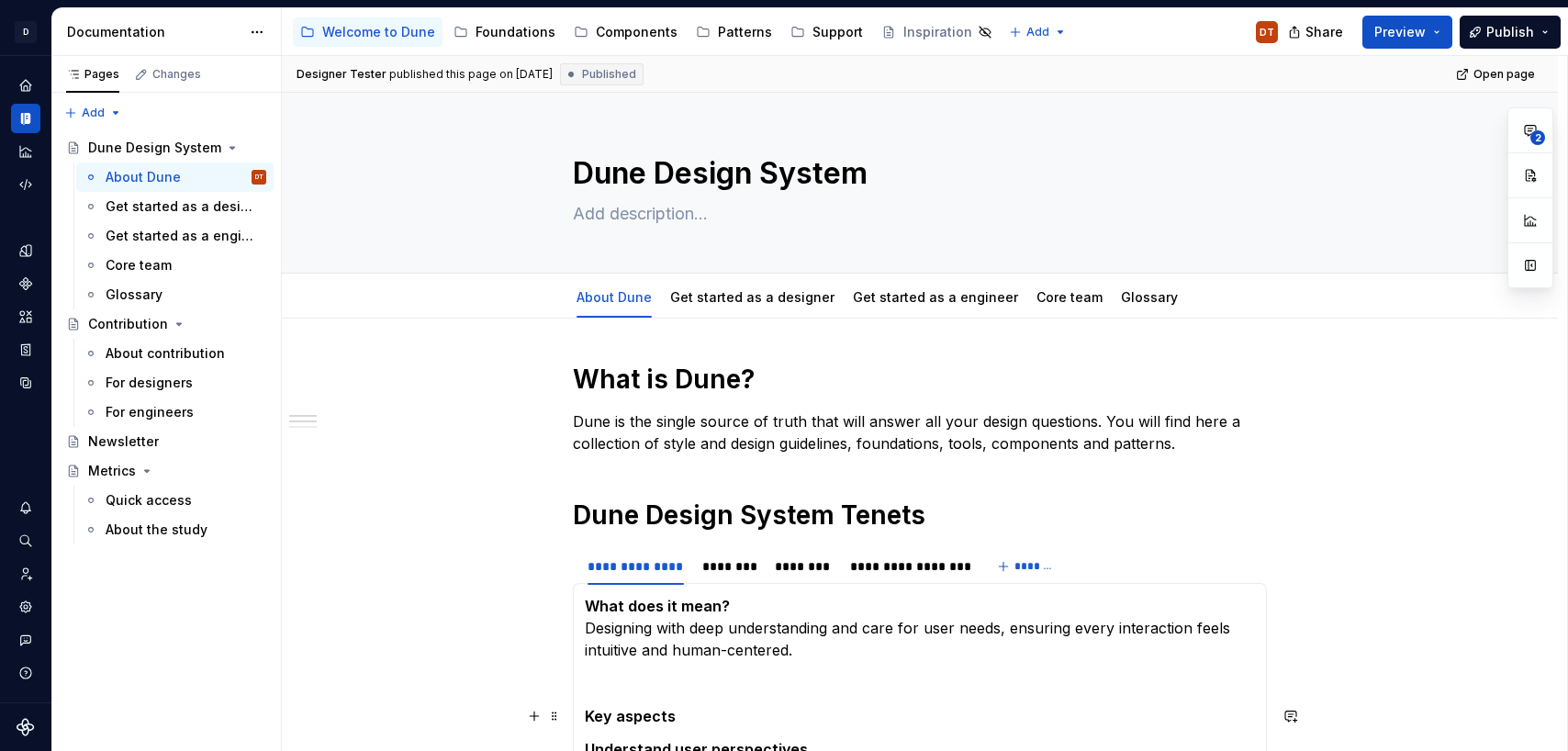
type textarea "*"
